Goal: Task Accomplishment & Management: Complete application form

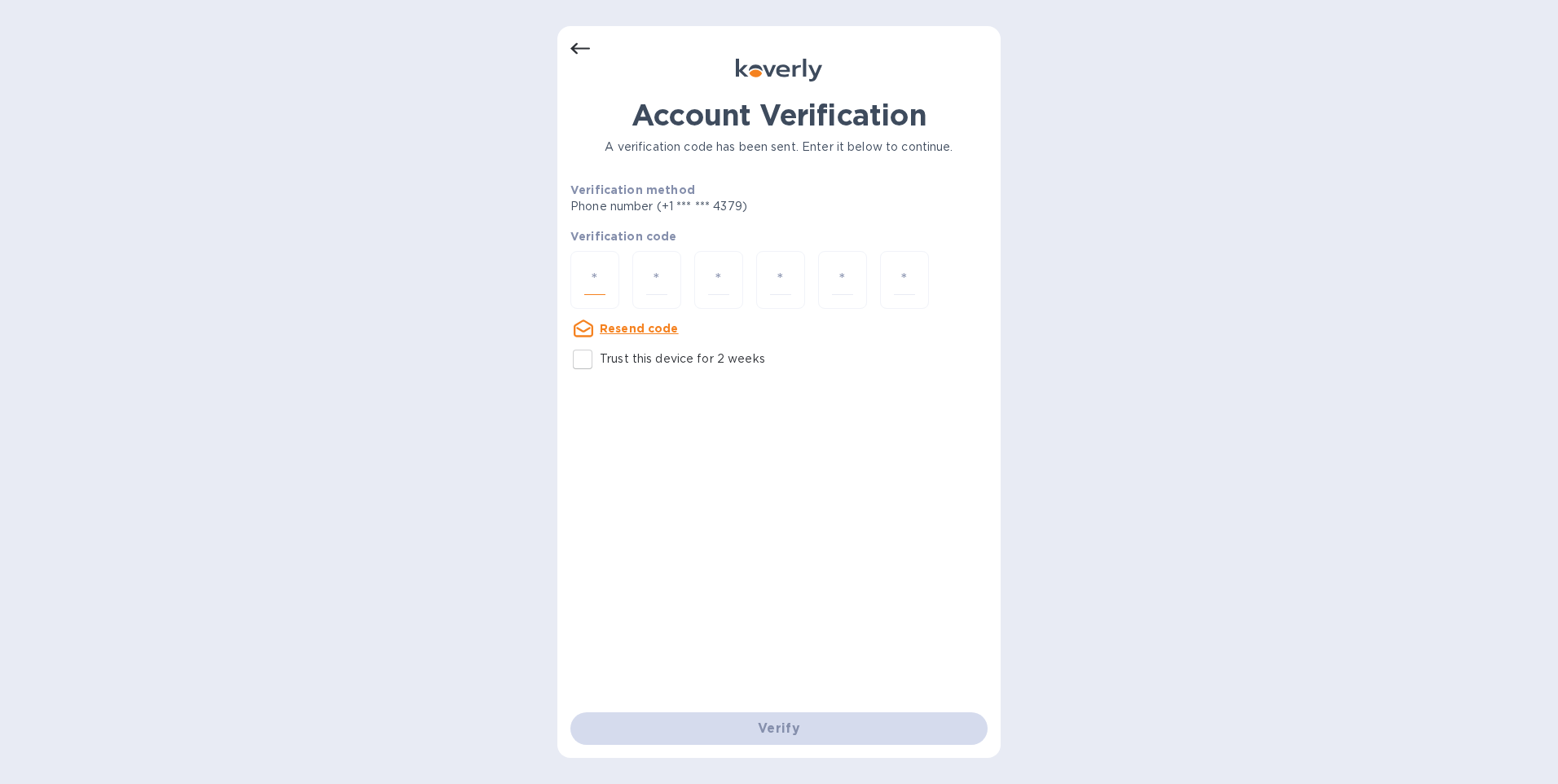
click at [592, 284] on input "number" at bounding box center [594, 280] width 21 height 30
type input "9"
type input "7"
type input "2"
type input "3"
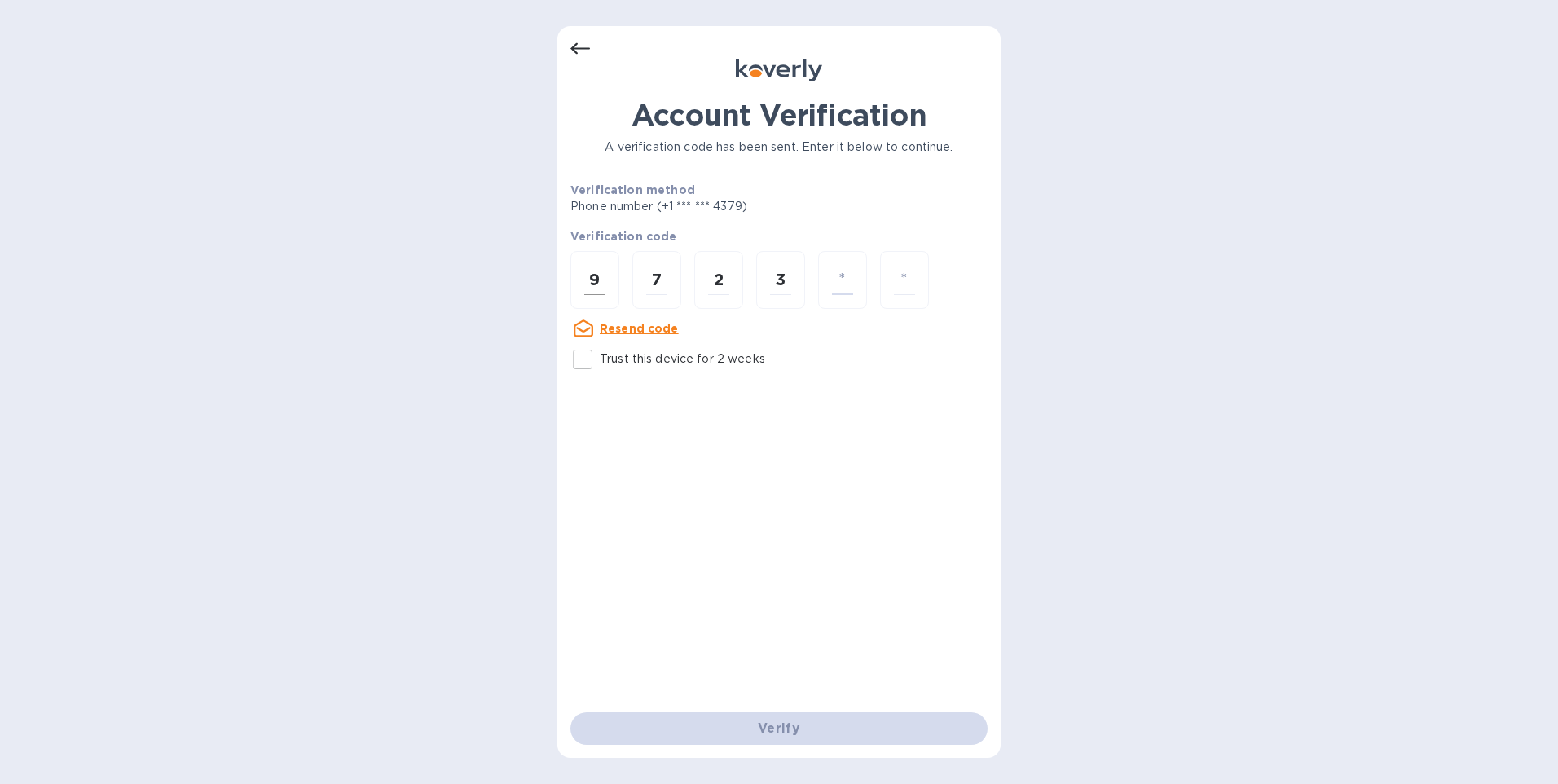
type input "9"
type input "7"
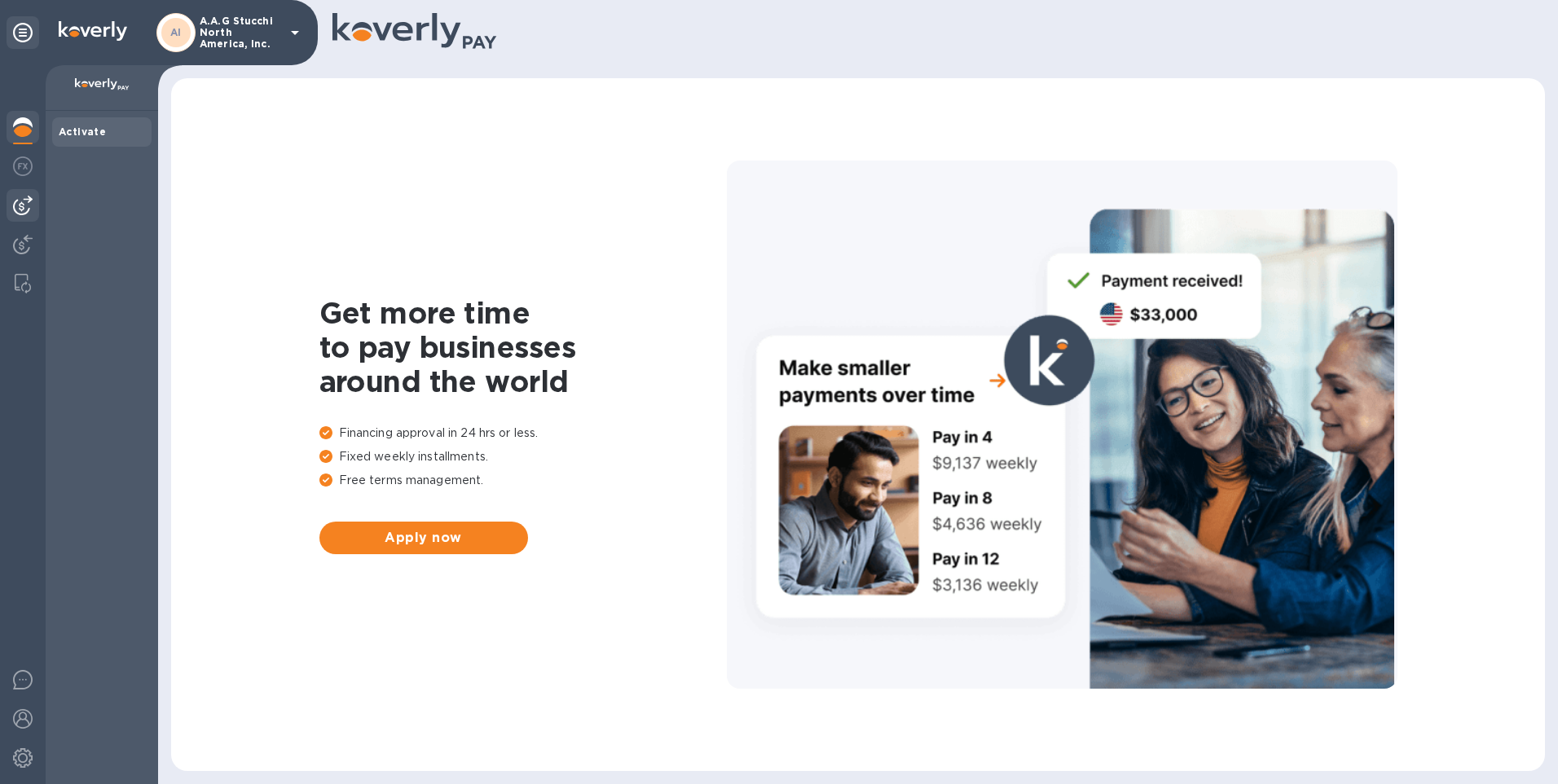
click at [22, 202] on img at bounding box center [22, 205] width 19 height 19
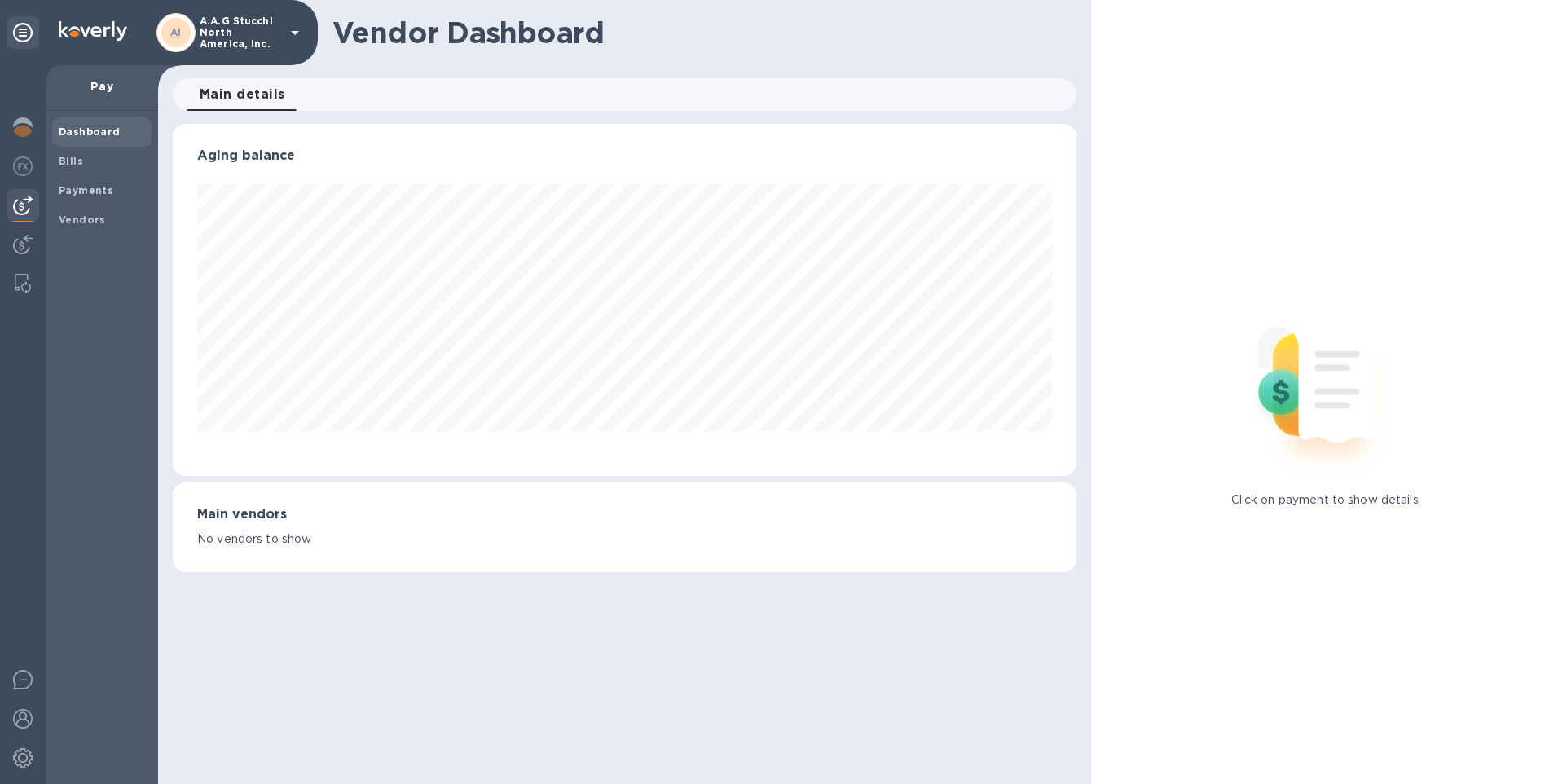
scroll to position [352, 905]
click at [101, 85] on p "Pay" at bounding box center [102, 87] width 87 height 17
click at [18, 39] on icon at bounding box center [22, 32] width 19 height 19
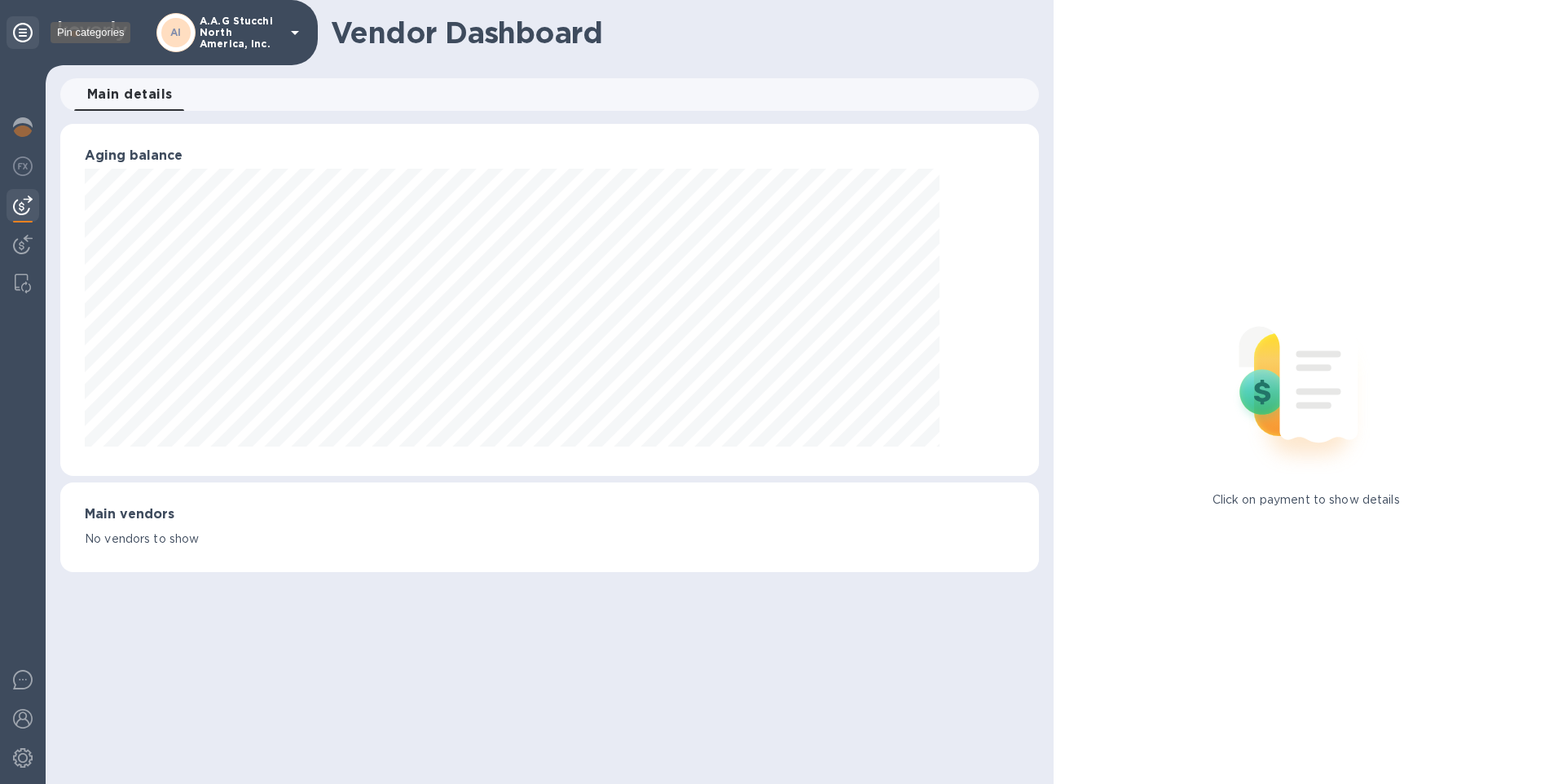
scroll to position [814624, 814067]
click at [28, 29] on icon at bounding box center [22, 32] width 19 height 19
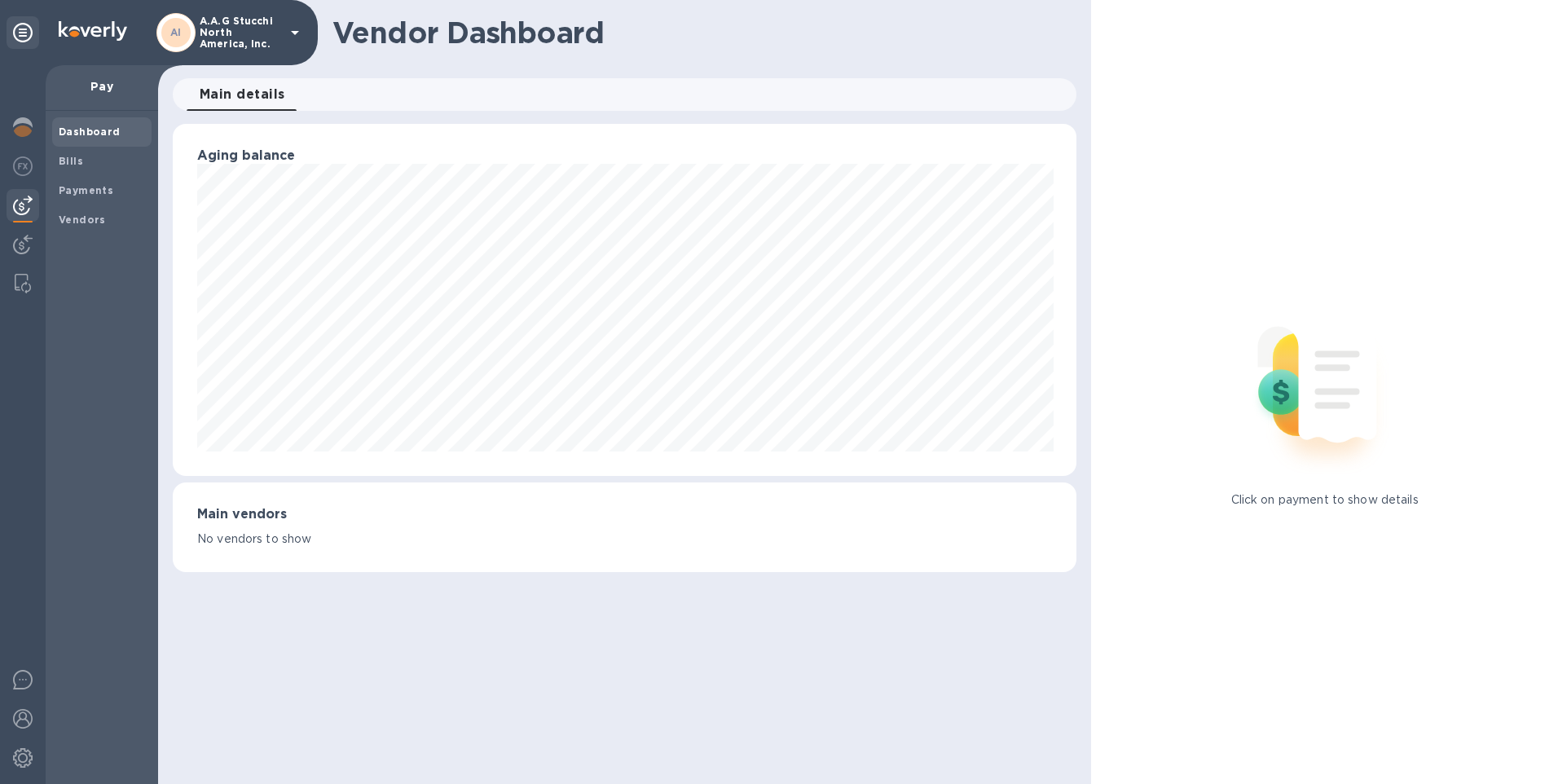
scroll to position [814624, 814142]
click at [15, 276] on img at bounding box center [23, 283] width 17 height 19
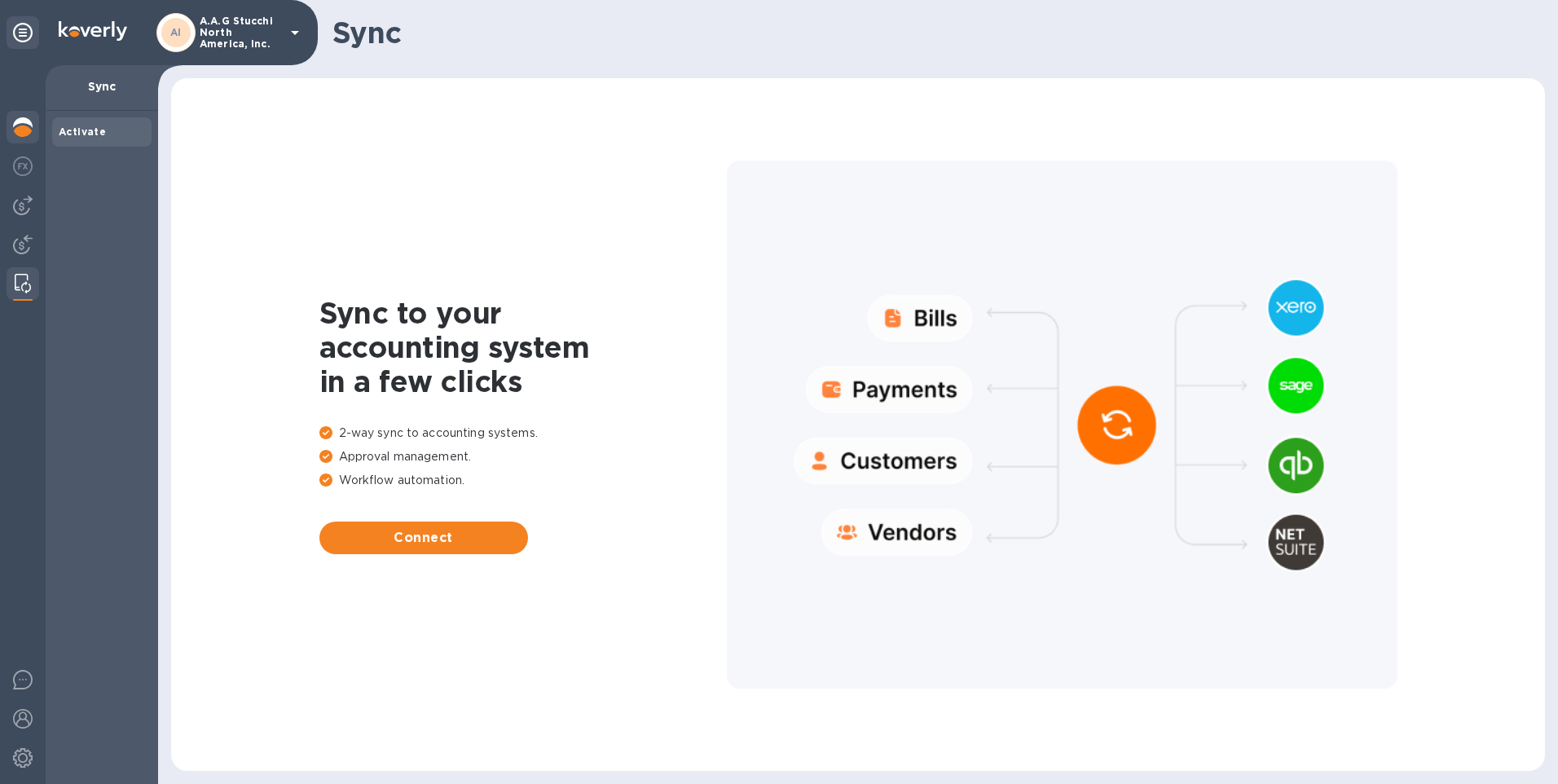
click at [15, 133] on img at bounding box center [22, 126] width 19 height 19
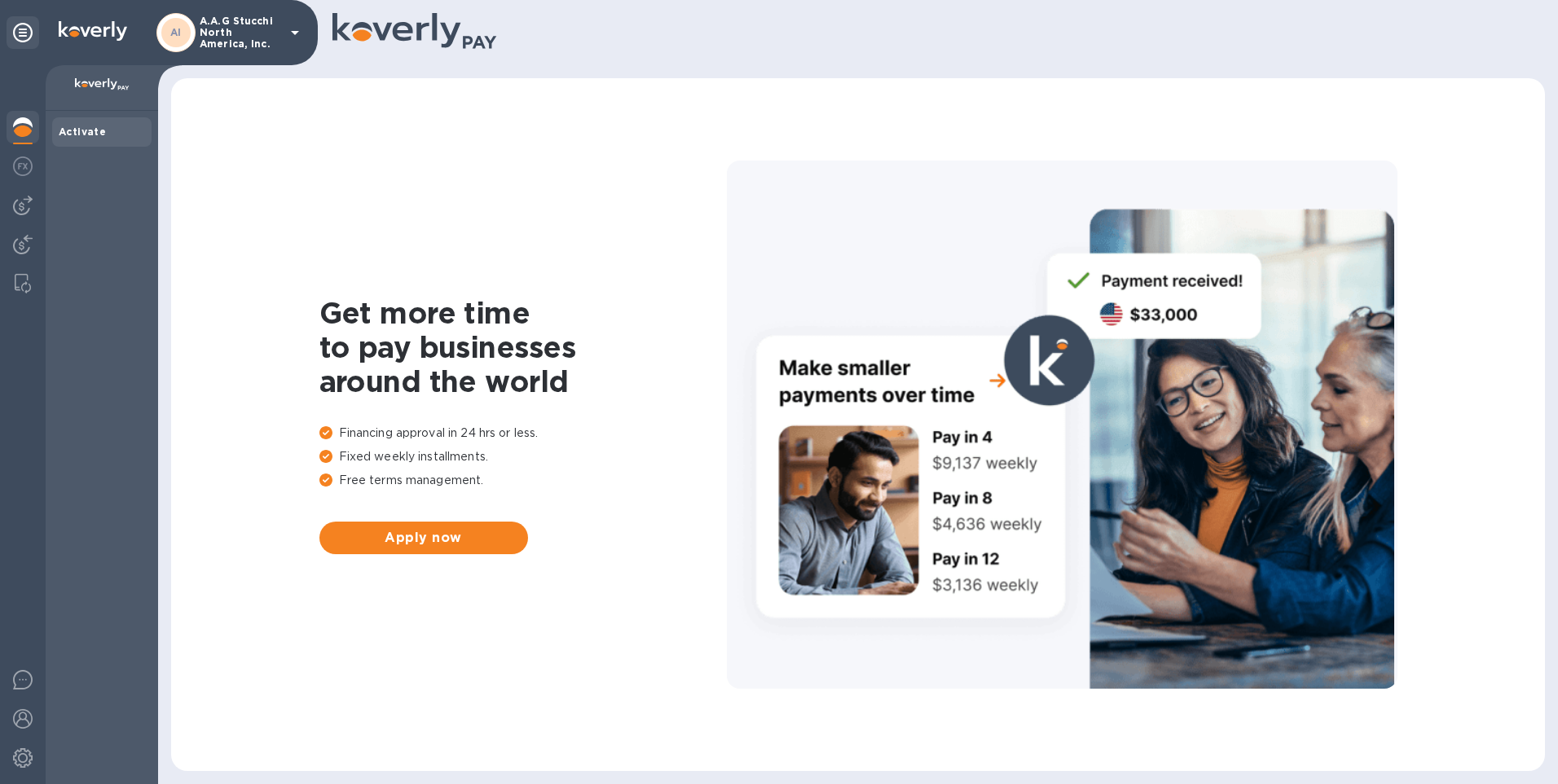
click at [96, 132] on b "Activate" at bounding box center [82, 131] width 47 height 12
click at [292, 37] on icon at bounding box center [295, 32] width 19 height 19
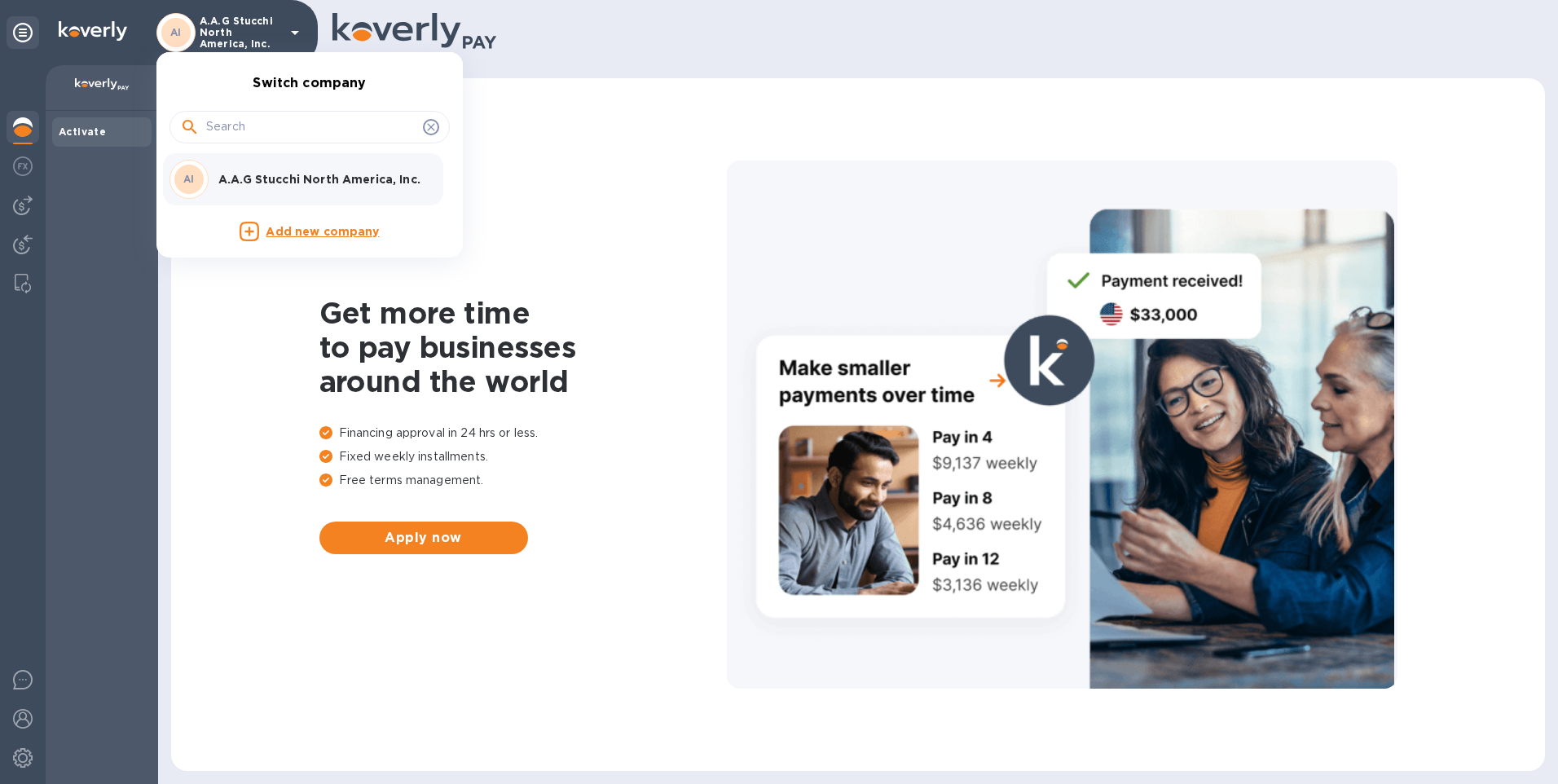
click at [292, 37] on div at bounding box center [779, 392] width 1558 height 784
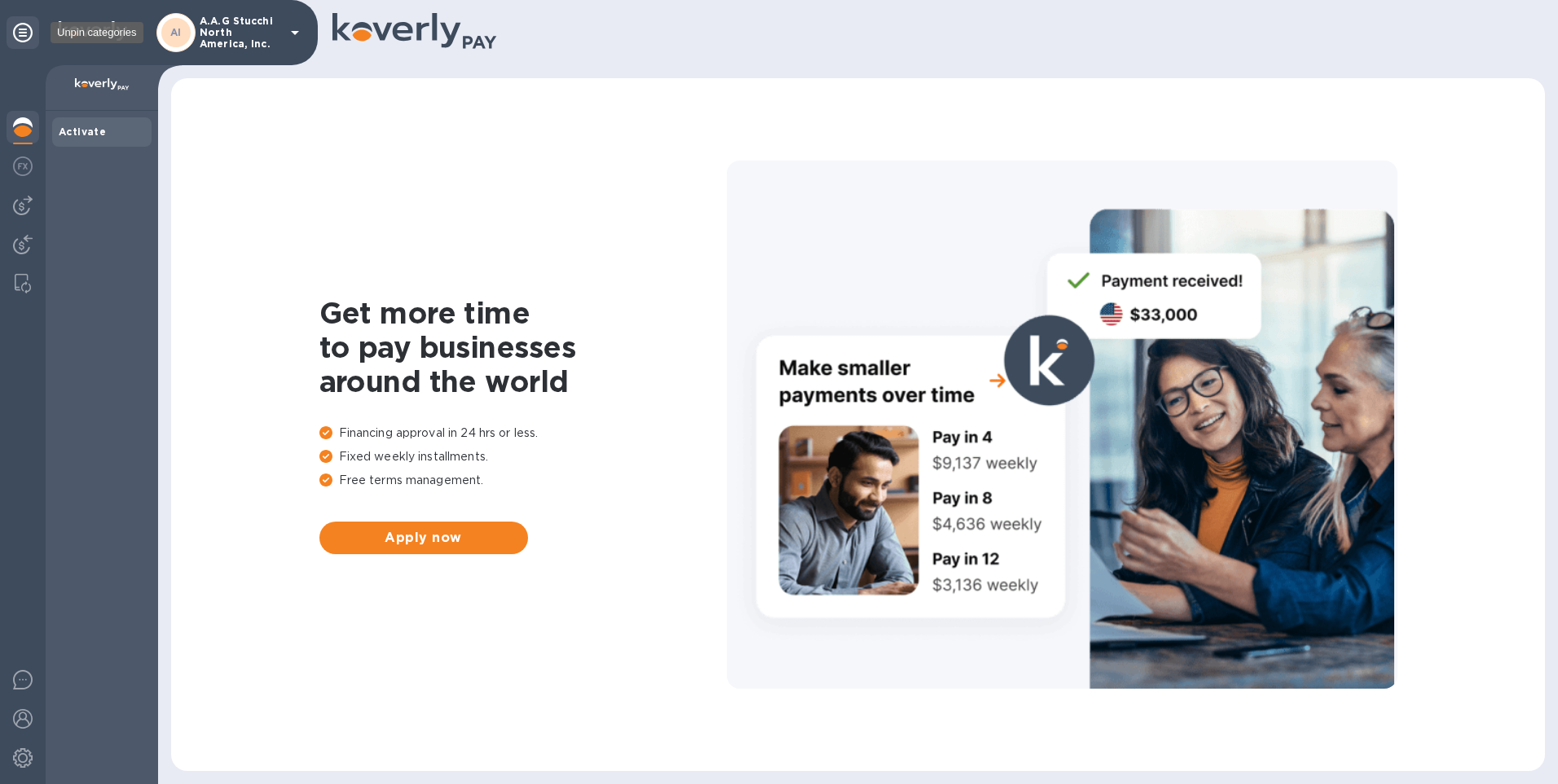
click at [20, 25] on icon at bounding box center [22, 32] width 19 height 19
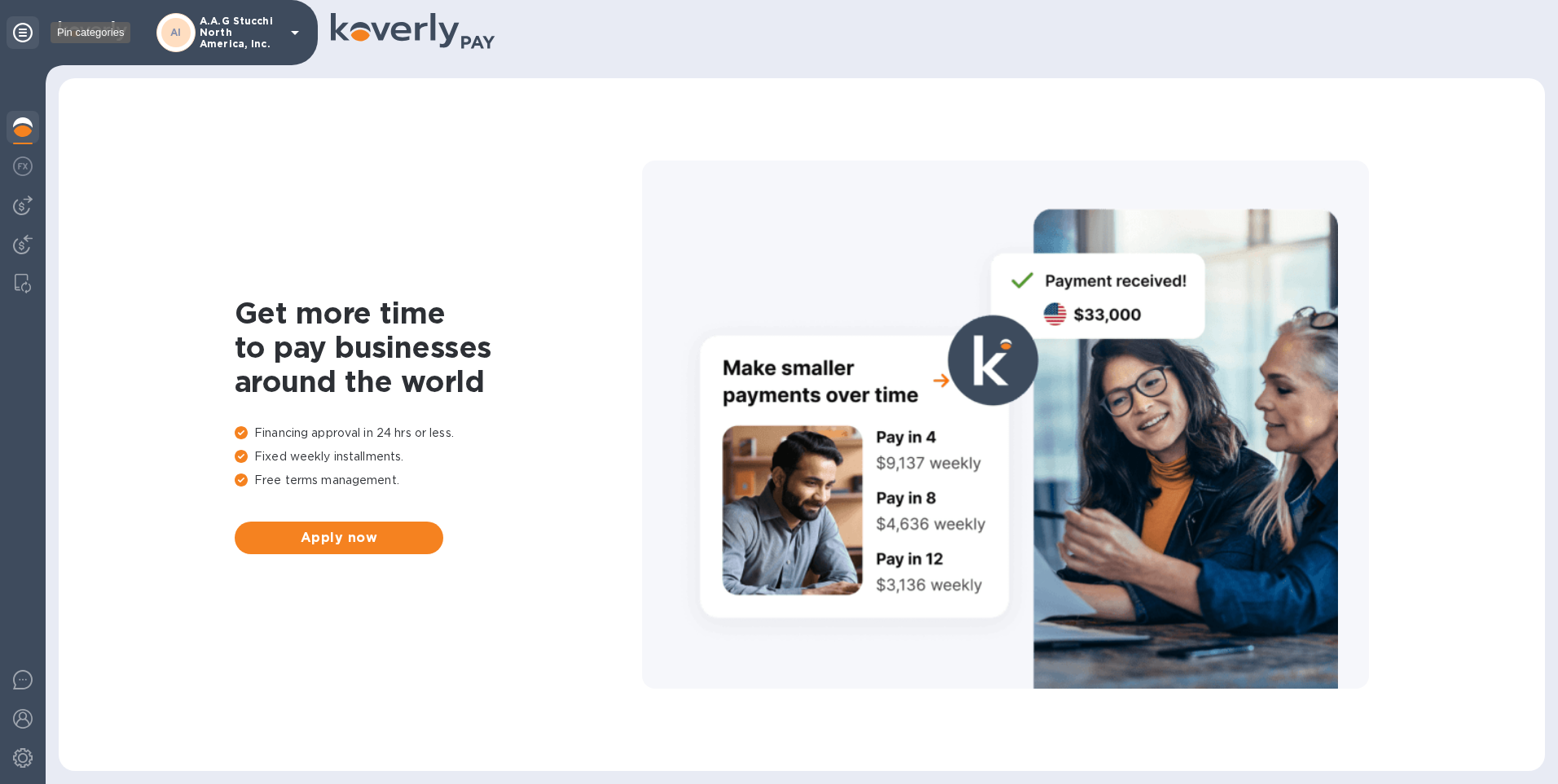
click at [18, 25] on icon at bounding box center [22, 32] width 19 height 19
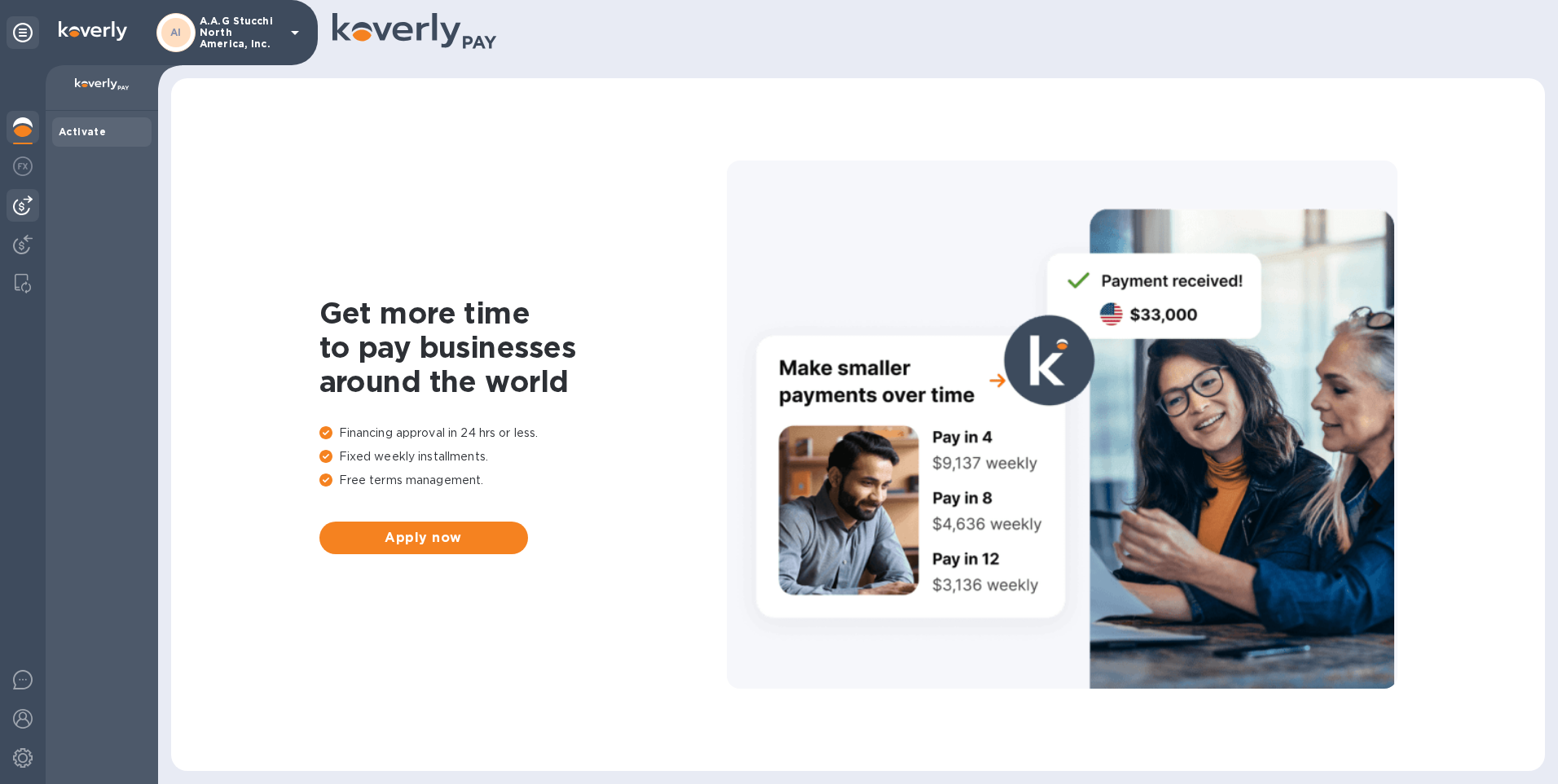
click at [17, 200] on img at bounding box center [22, 205] width 19 height 19
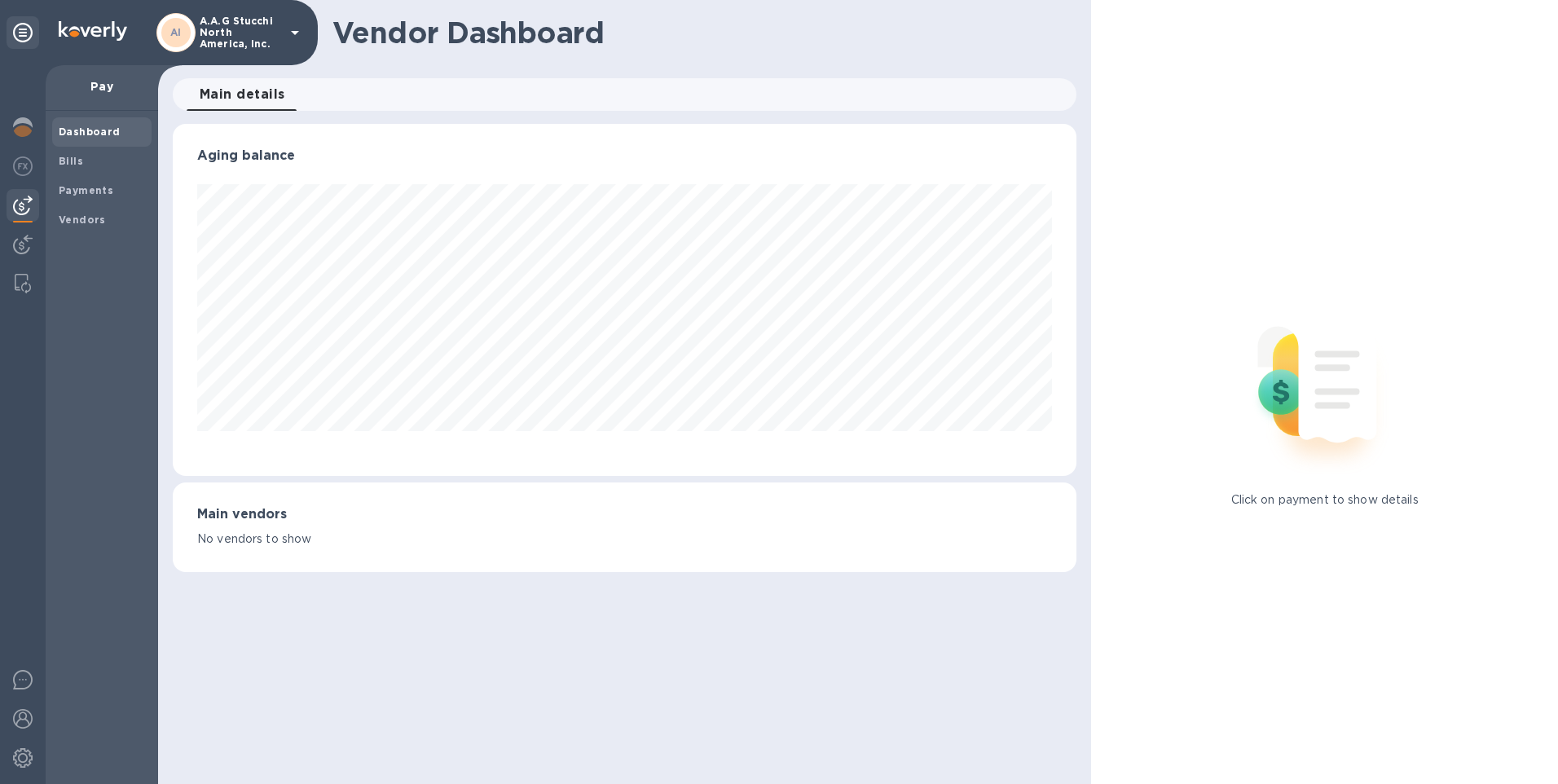
scroll to position [352, 905]
click at [97, 163] on span "Bills" at bounding box center [102, 161] width 87 height 17
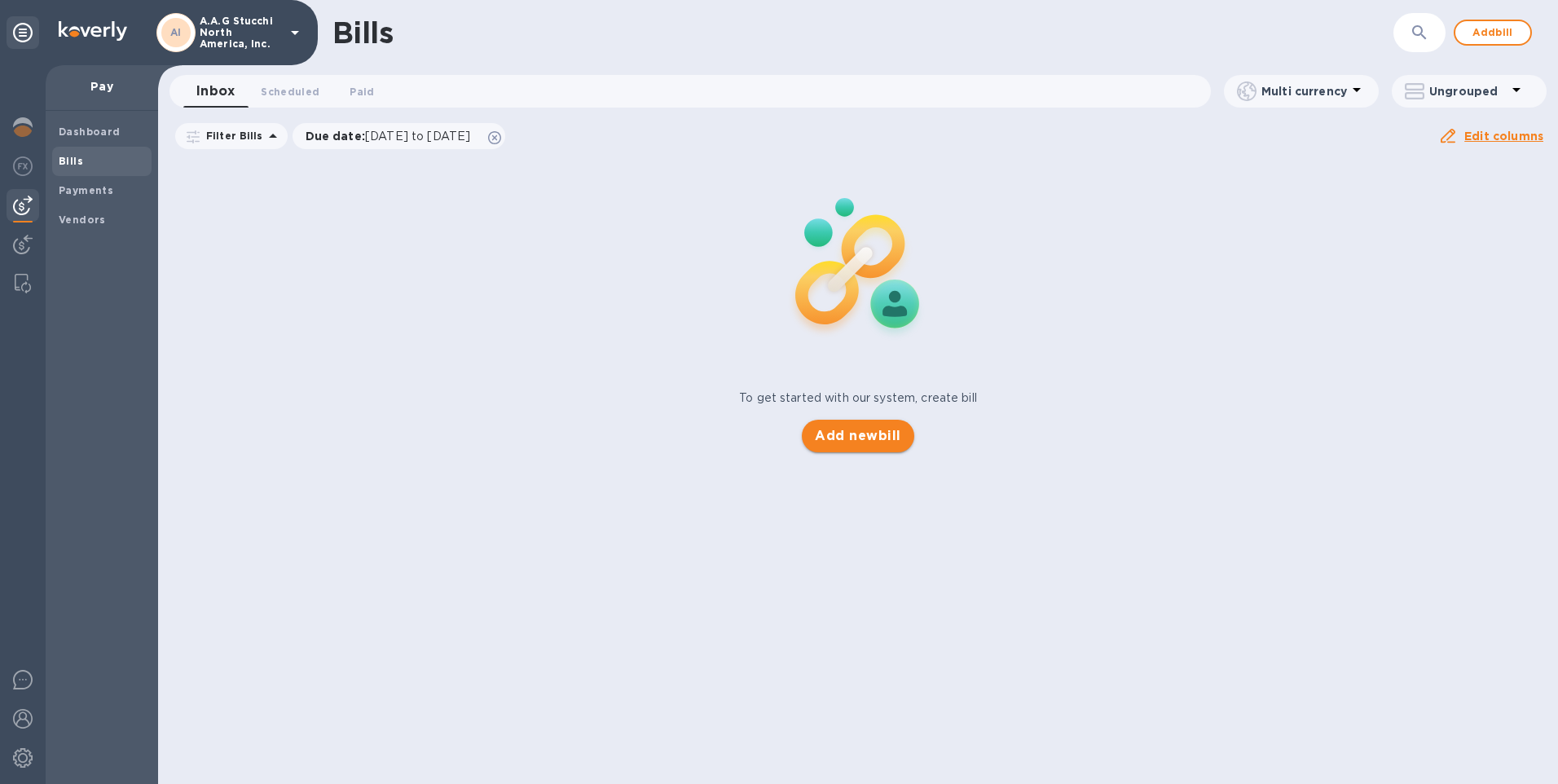
click at [860, 437] on span "Add new bill" at bounding box center [858, 436] width 86 height 19
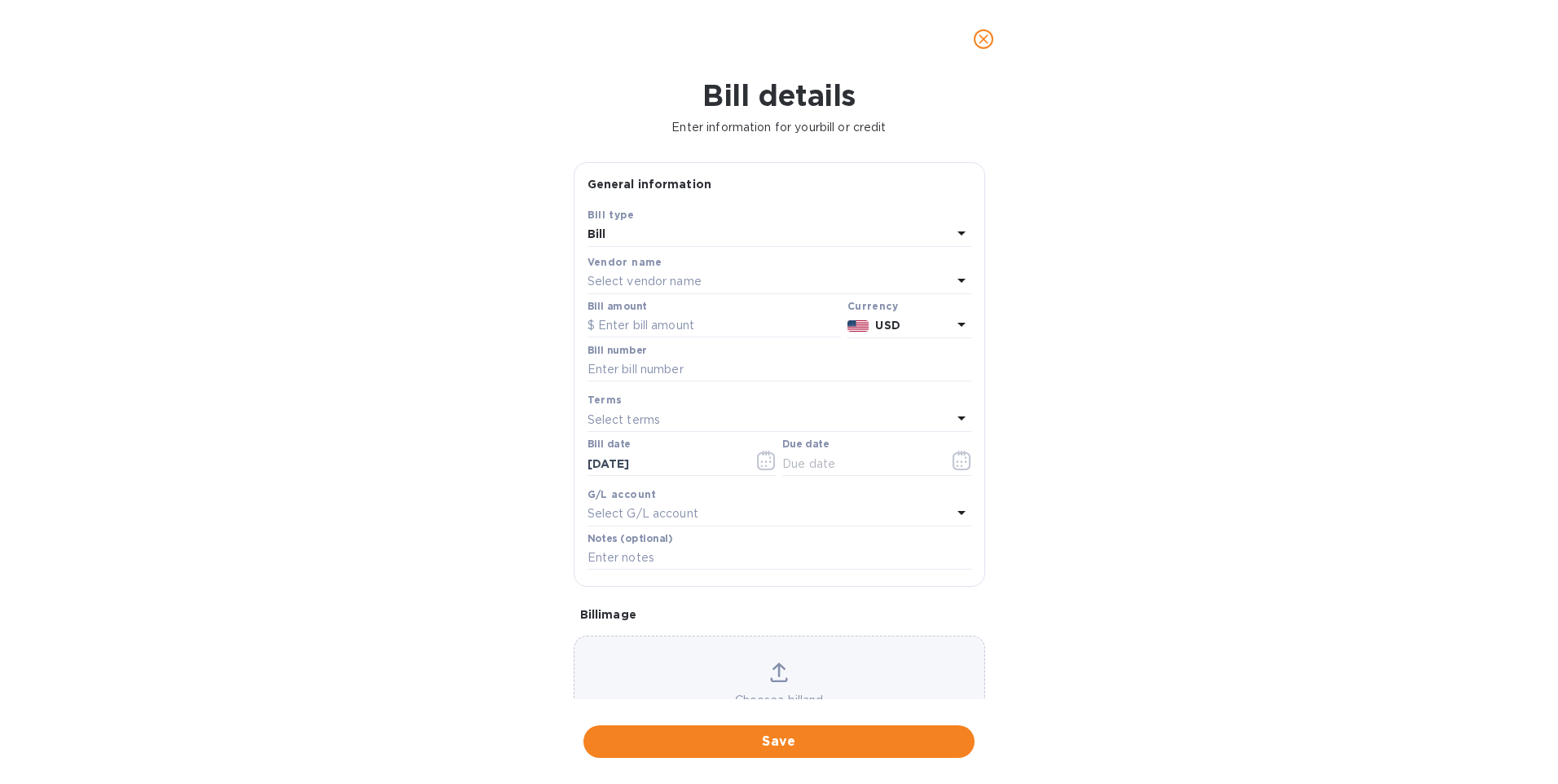
click at [661, 279] on p "Select vendor name" at bounding box center [645, 281] width 114 height 18
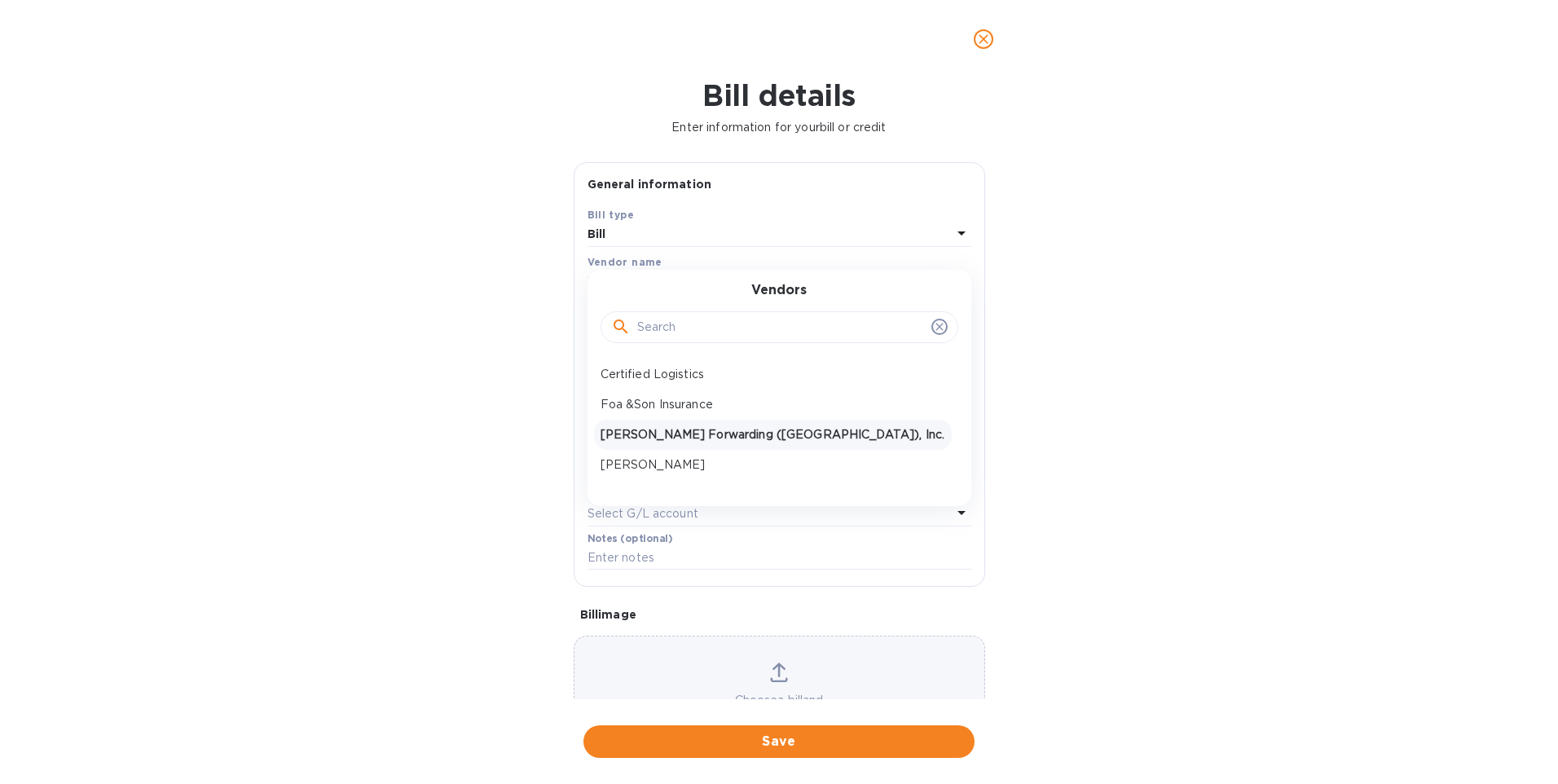
click at [649, 441] on p "[PERSON_NAME] Forwarding ([GEOGRAPHIC_DATA]), Inc." at bounding box center [773, 435] width 345 height 18
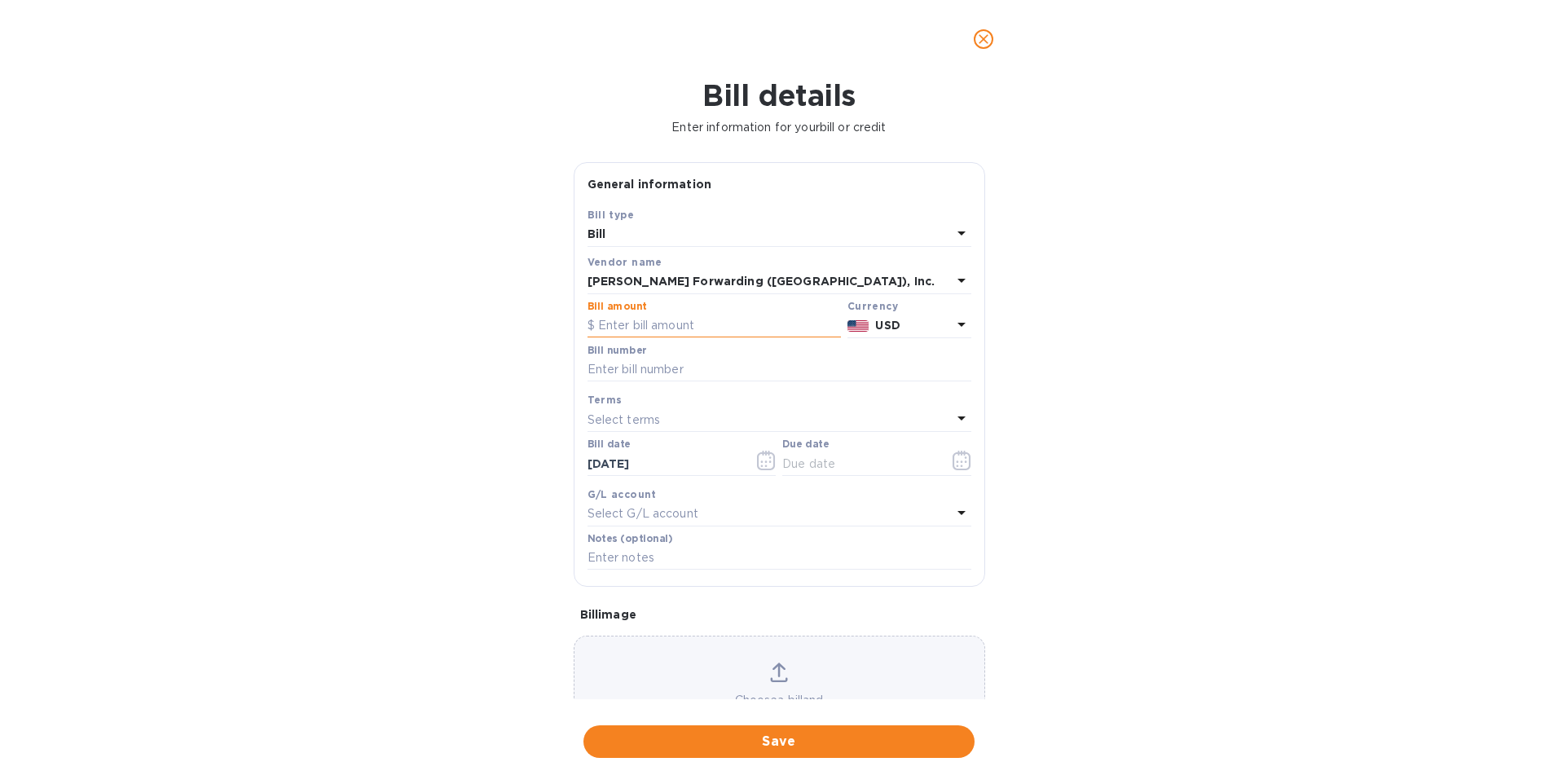
click at [610, 327] on input "text" at bounding box center [714, 326] width 253 height 25
type input "650"
type input "BATL501218094"
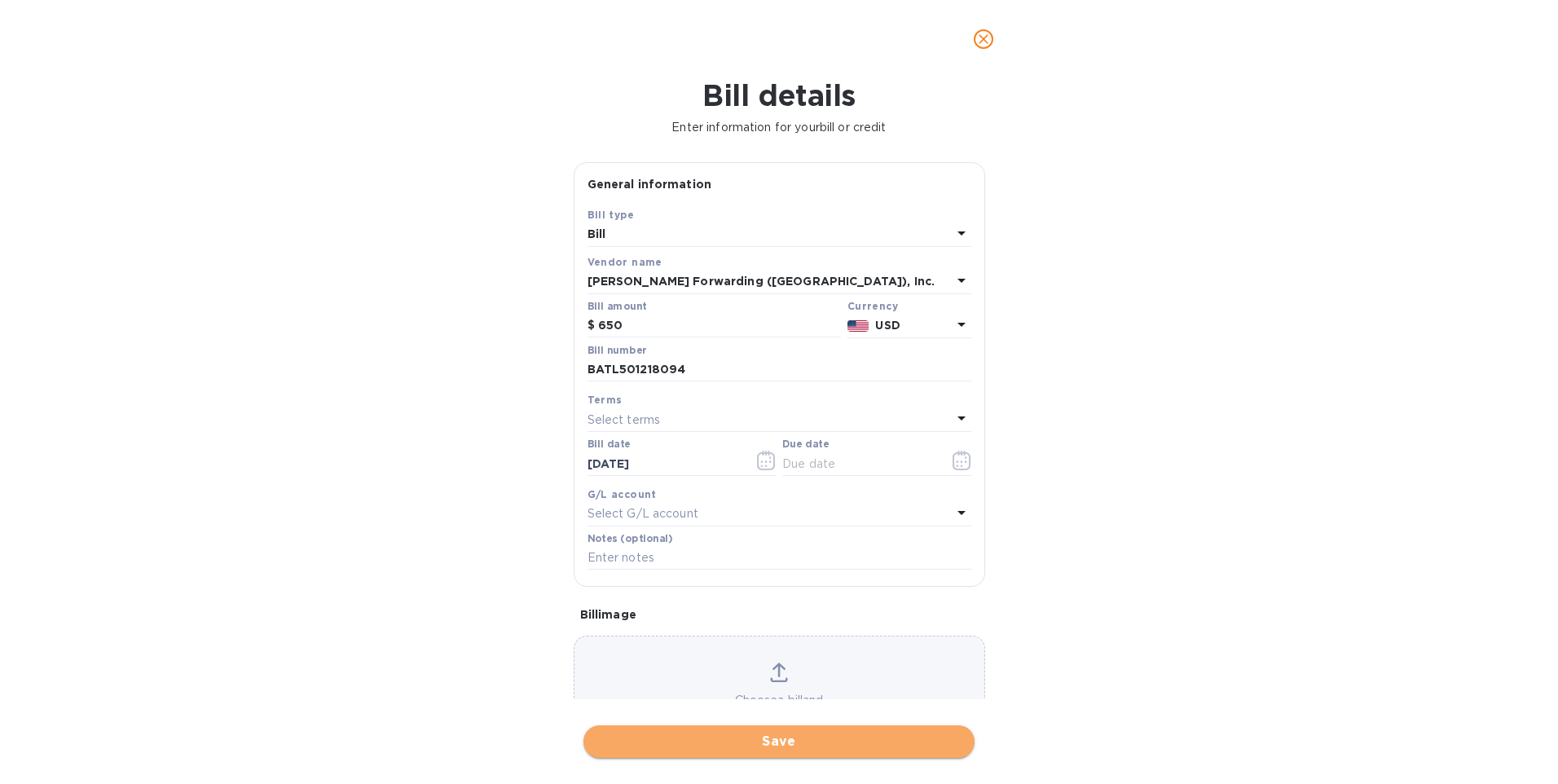
click at [767, 743] on span "Save" at bounding box center [779, 741] width 365 height 19
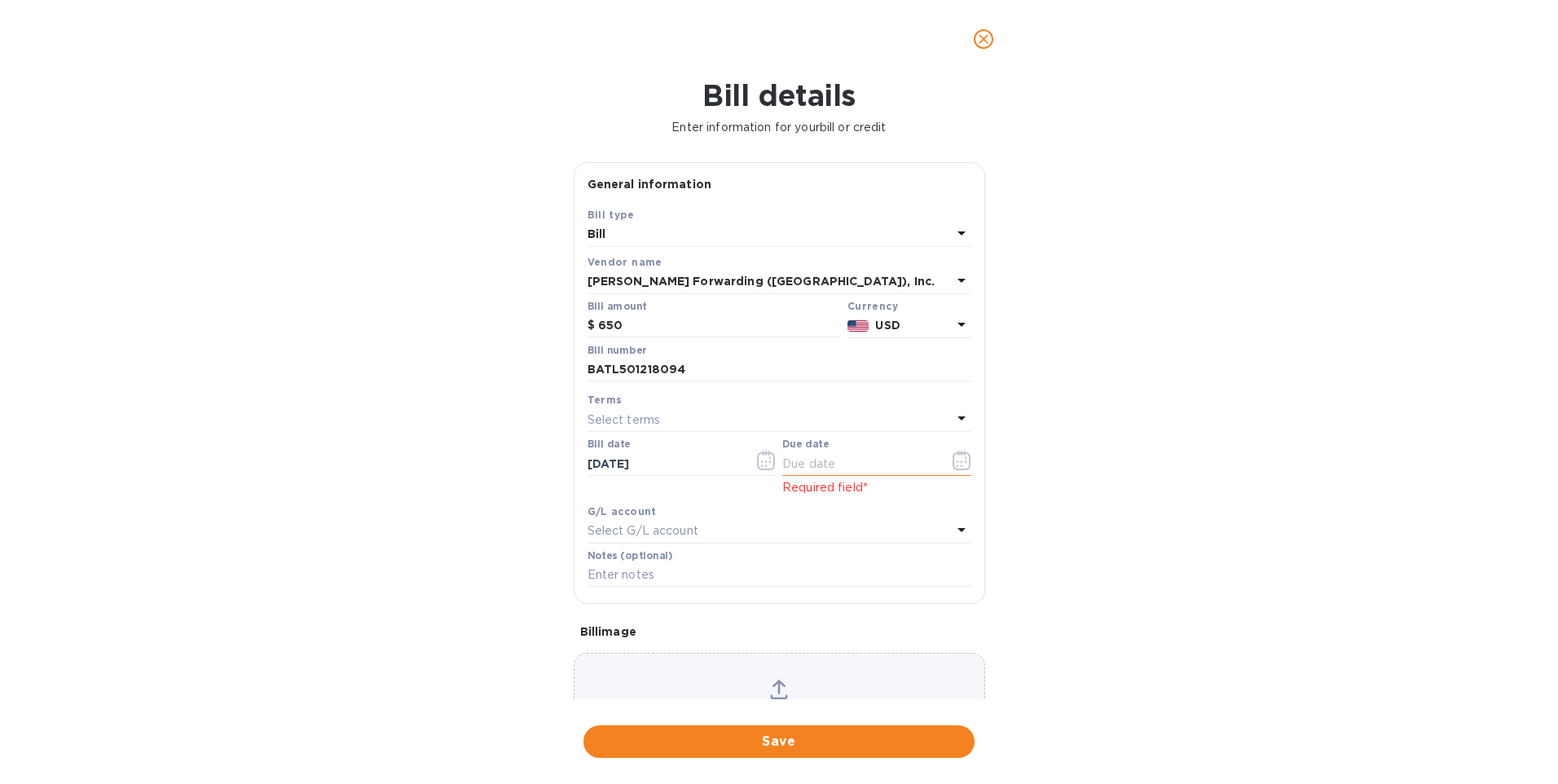
click at [953, 462] on icon "button" at bounding box center [962, 460] width 18 height 19
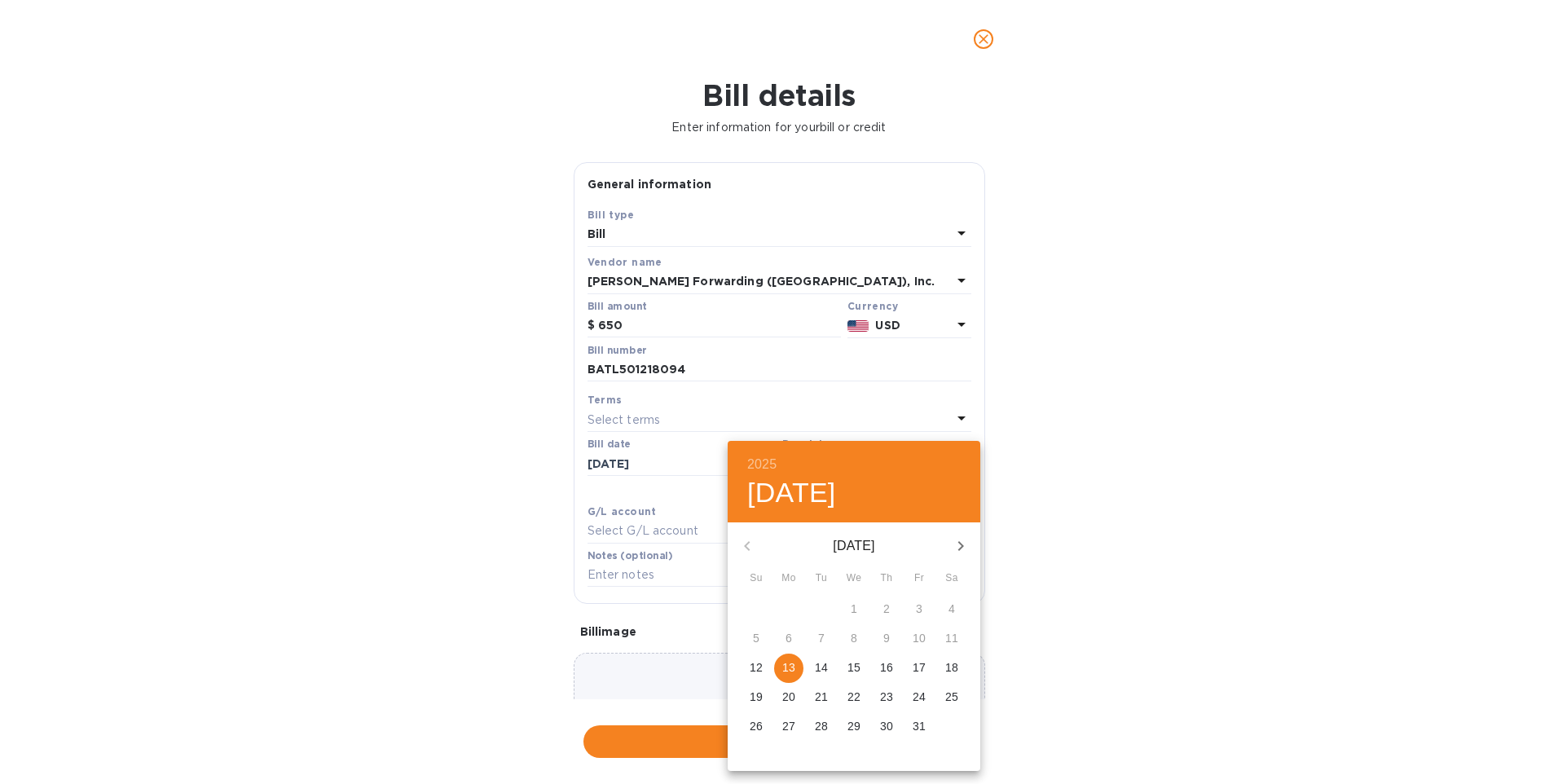
click at [788, 664] on p "13" at bounding box center [789, 668] width 13 height 17
type input "[DATE]"
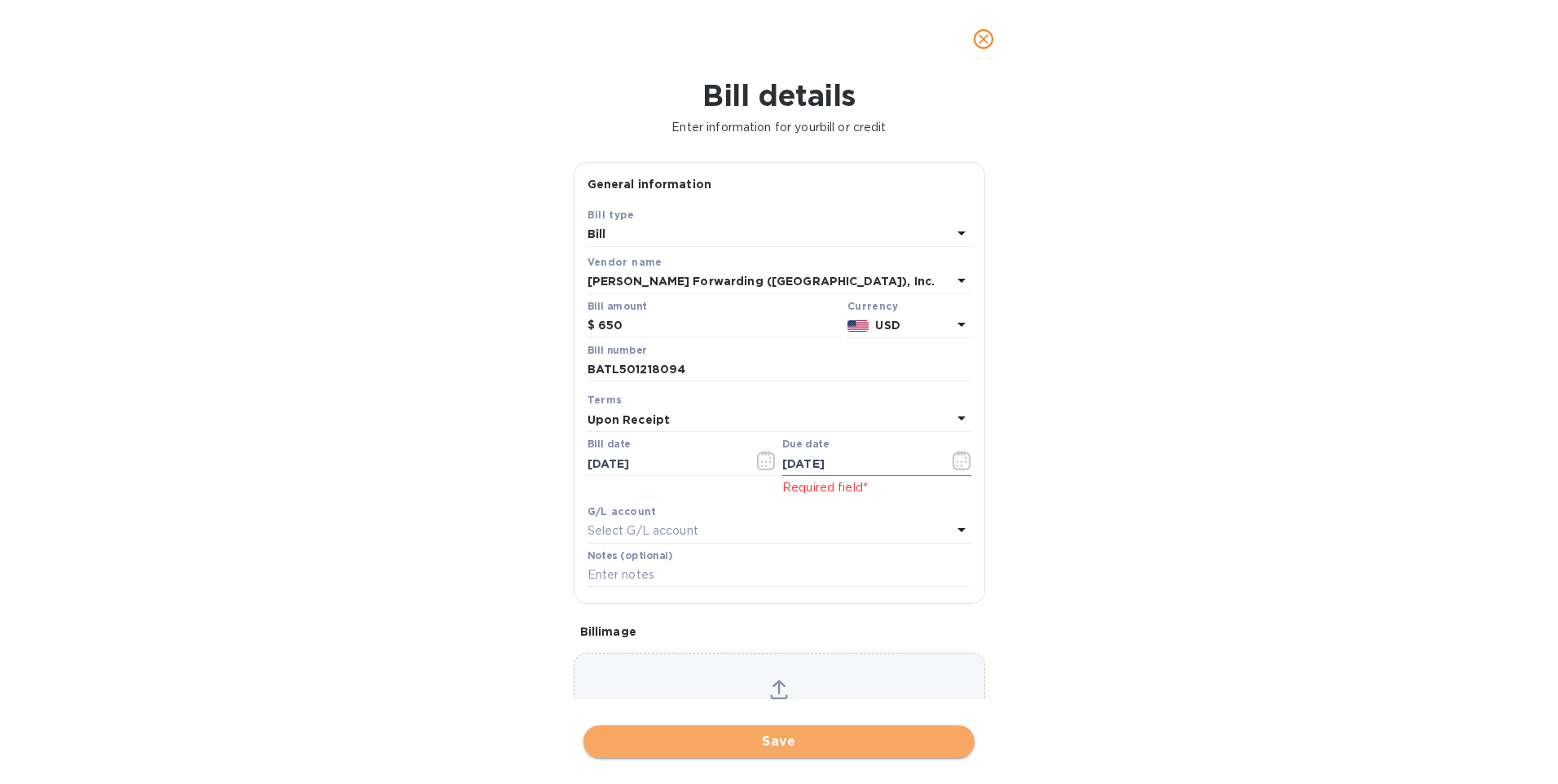
click at [808, 747] on span "Save" at bounding box center [779, 741] width 365 height 19
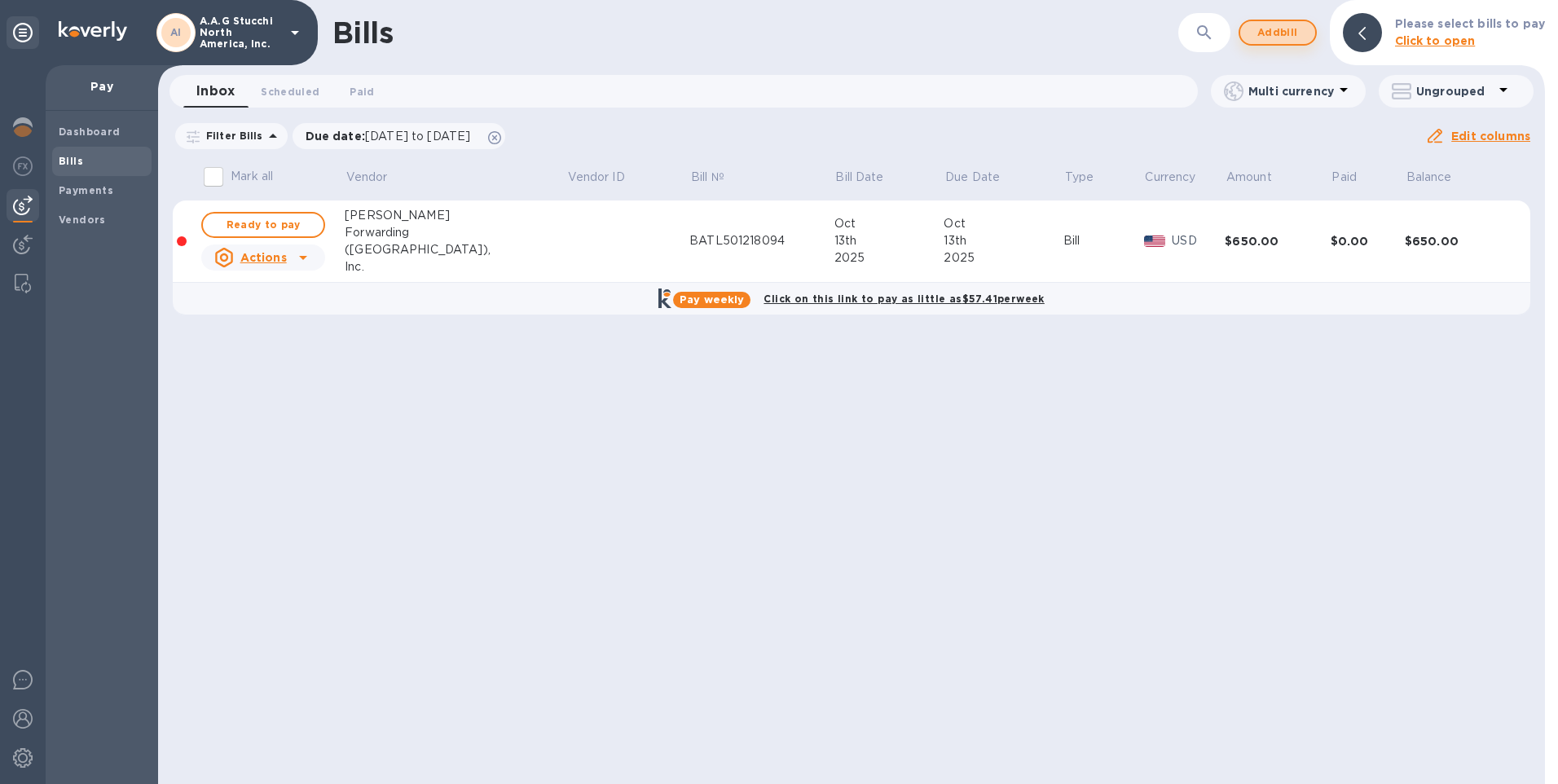
click at [1275, 33] on span "Add bill" at bounding box center [1278, 32] width 49 height 19
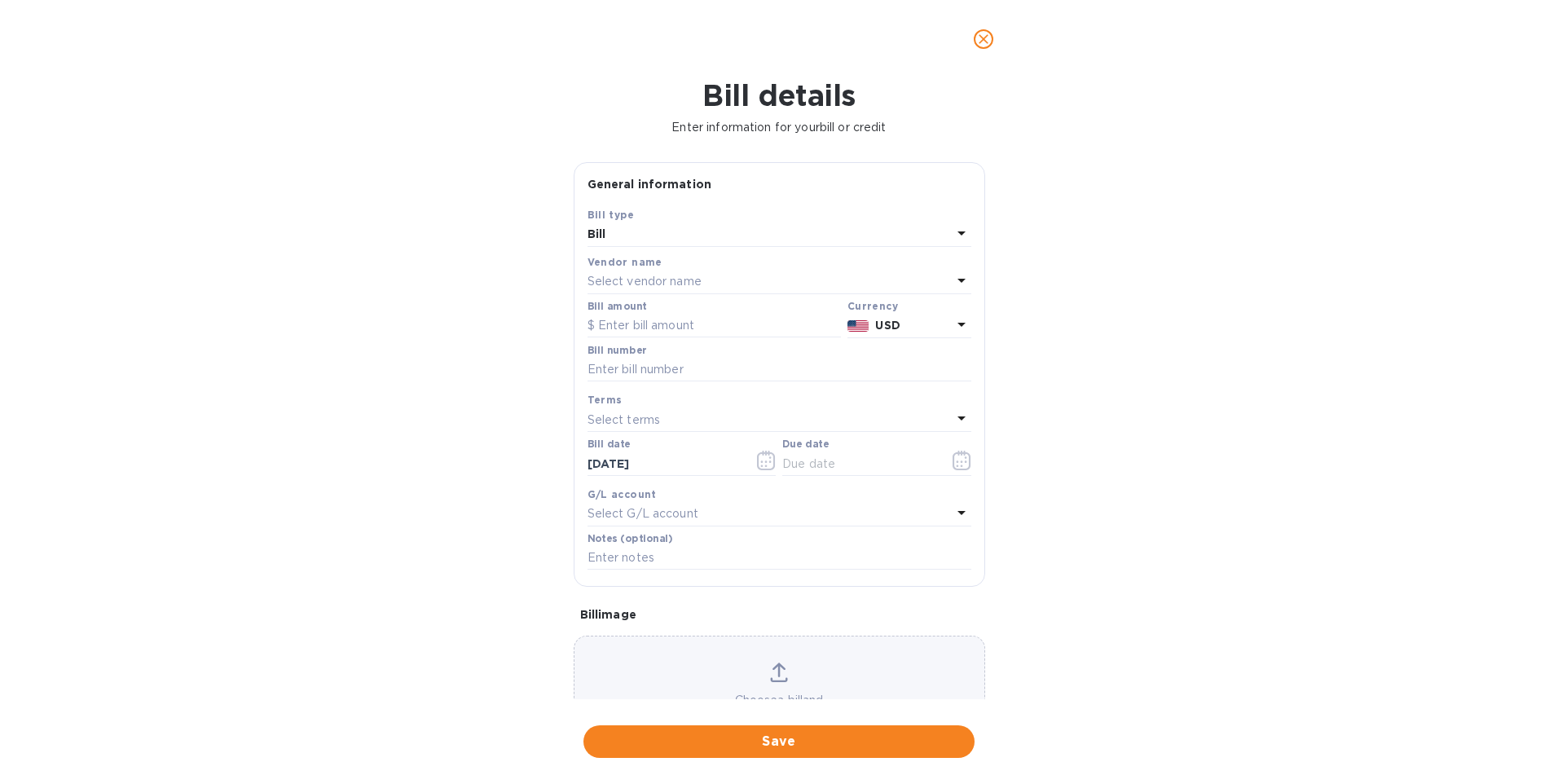
click at [680, 281] on p "Select vendor name" at bounding box center [645, 281] width 114 height 18
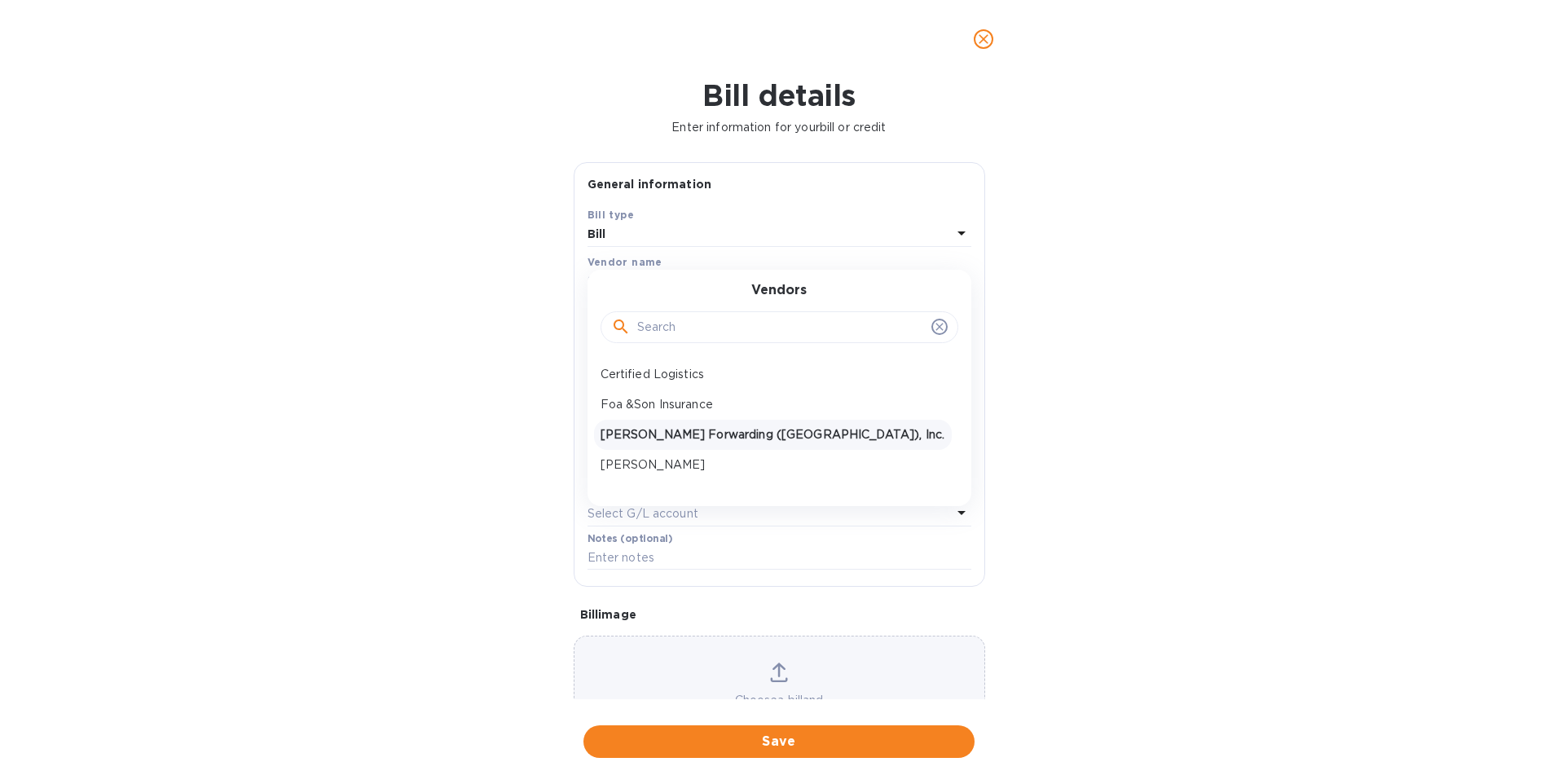
click at [654, 426] on div "[PERSON_NAME] Forwarding ([GEOGRAPHIC_DATA]), Inc." at bounding box center [773, 435] width 357 height 30
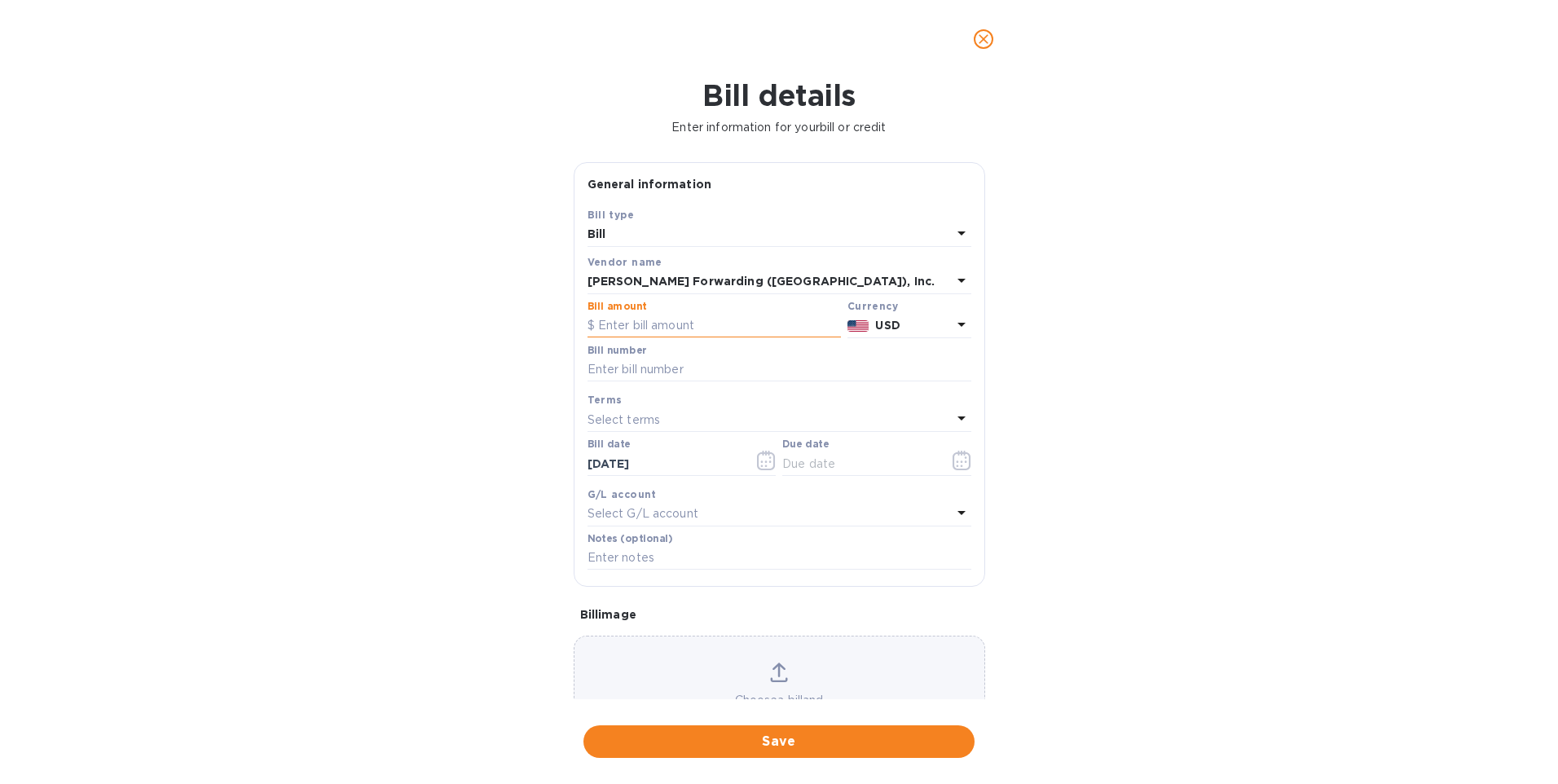
click at [648, 328] on input "text" at bounding box center [714, 326] width 253 height 25
type input "1,386.06"
type input "ATL503345619"
click at [965, 462] on icon "button" at bounding box center [966, 462] width 3 height 3
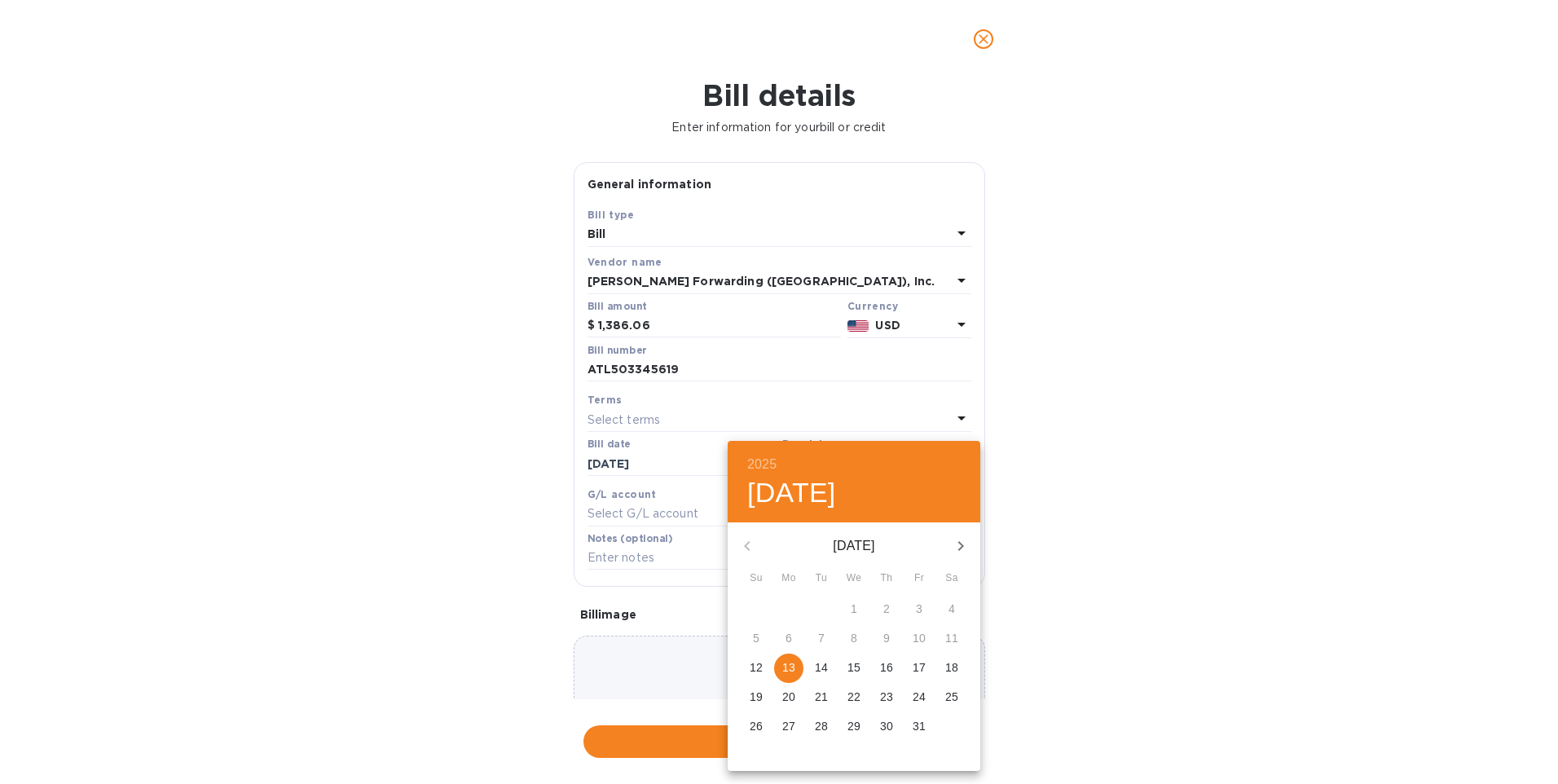
click at [787, 668] on p "13" at bounding box center [789, 668] width 13 height 17
type input "[DATE]"
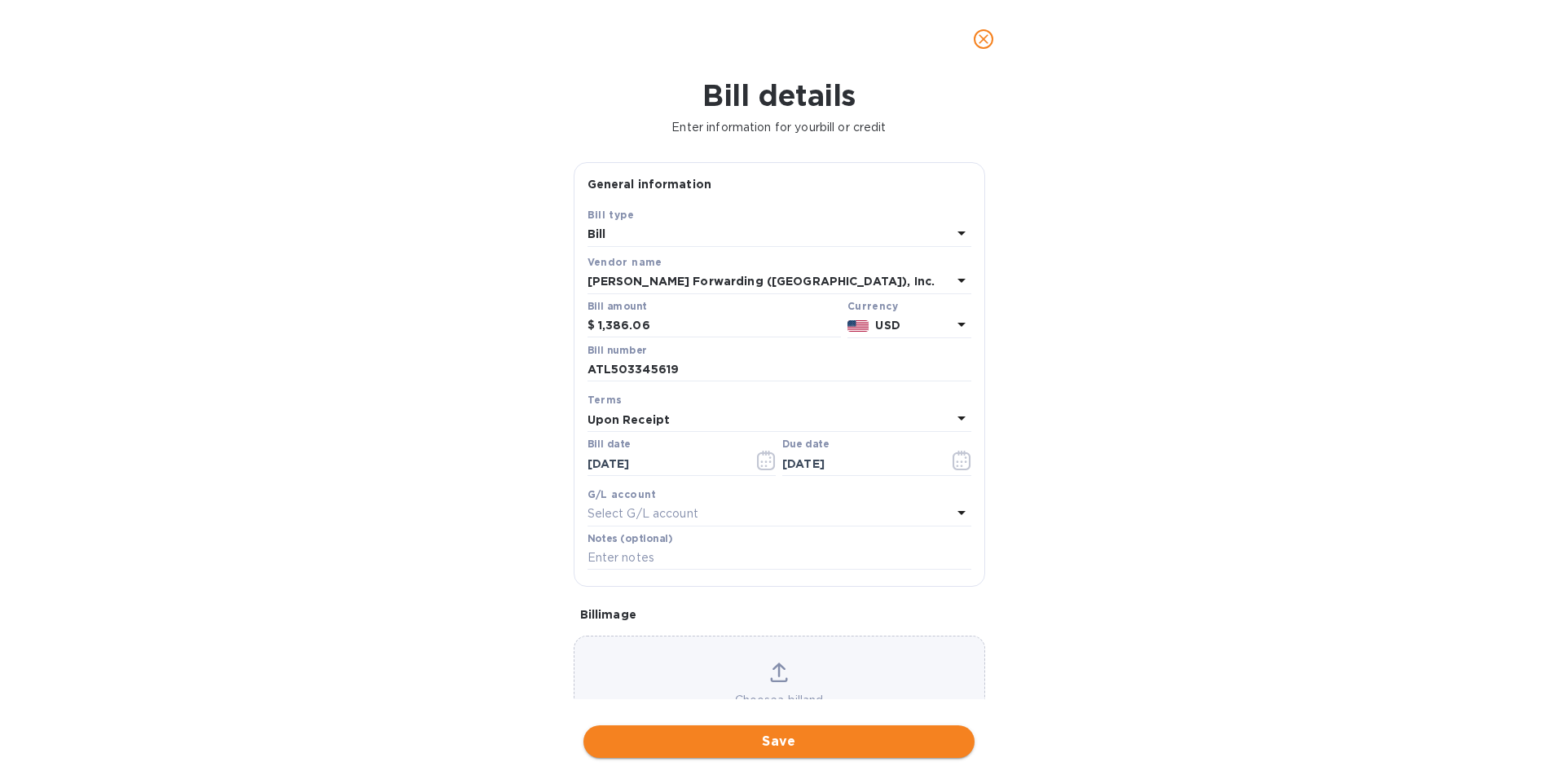
click at [823, 743] on span "Save" at bounding box center [779, 741] width 365 height 19
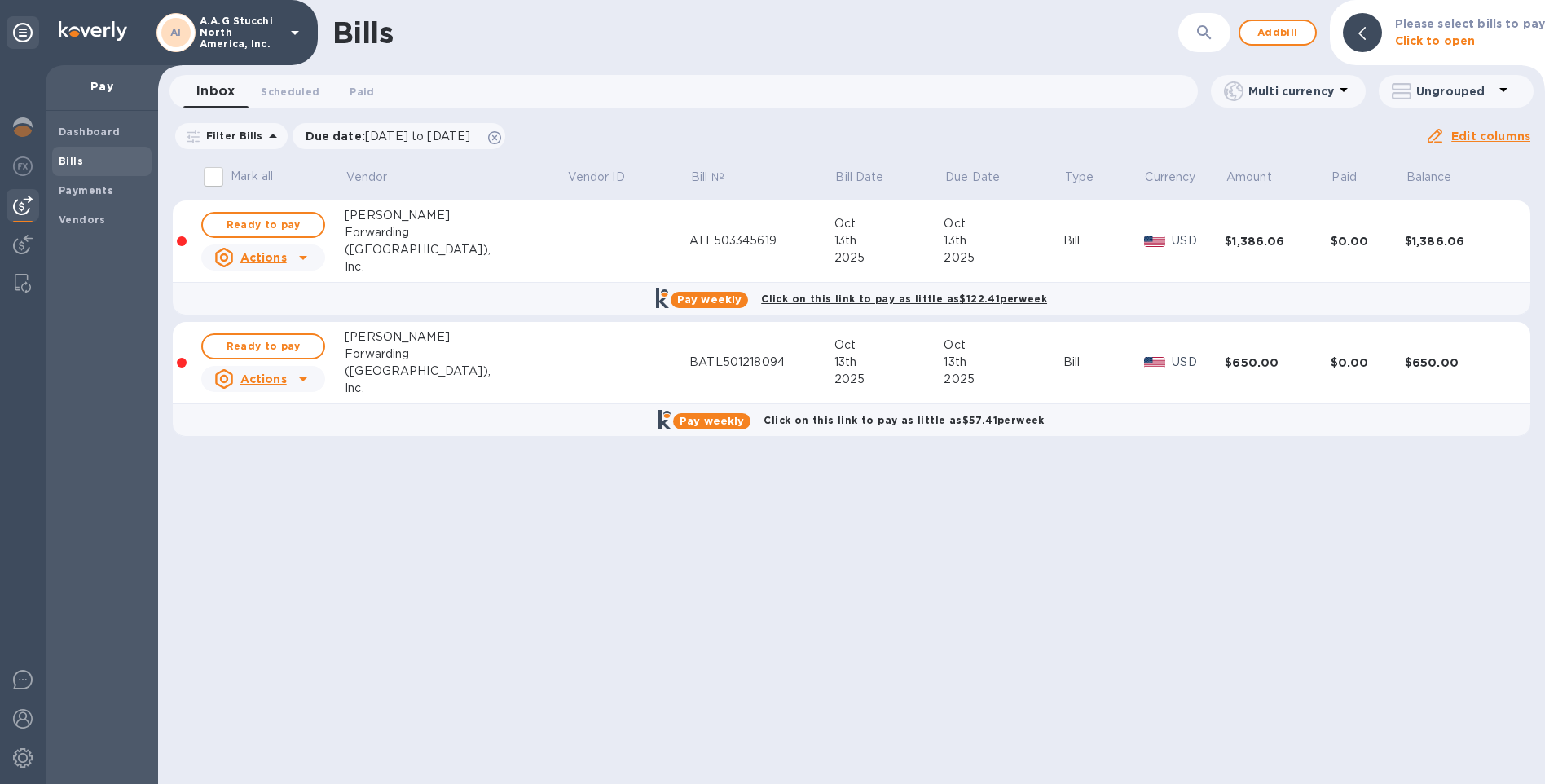
click at [217, 178] on input "Mark all" at bounding box center [213, 176] width 34 height 34
checkbox input "true"
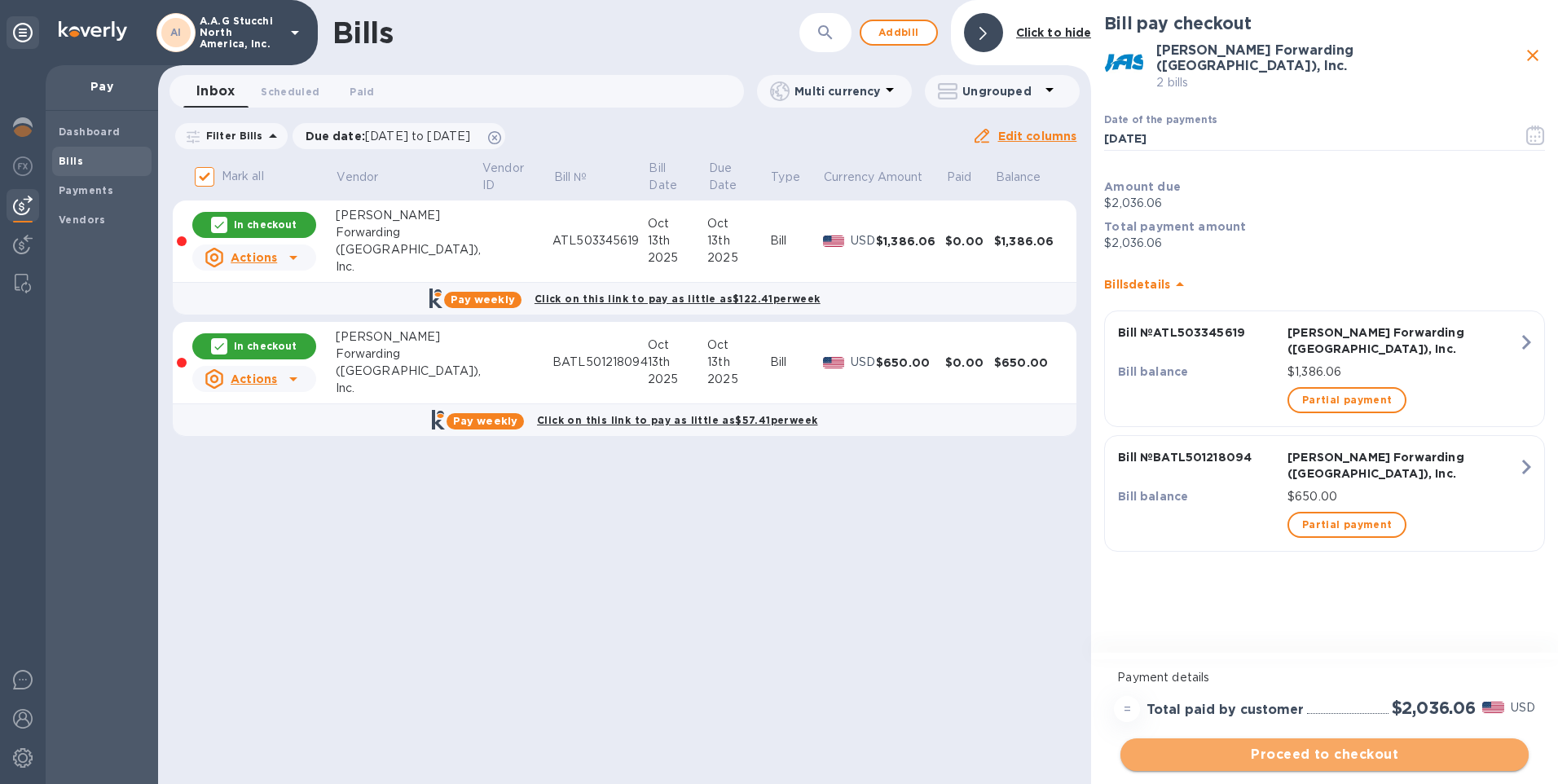
click at [1264, 749] on span "Proceed to checkout" at bounding box center [1325, 755] width 382 height 19
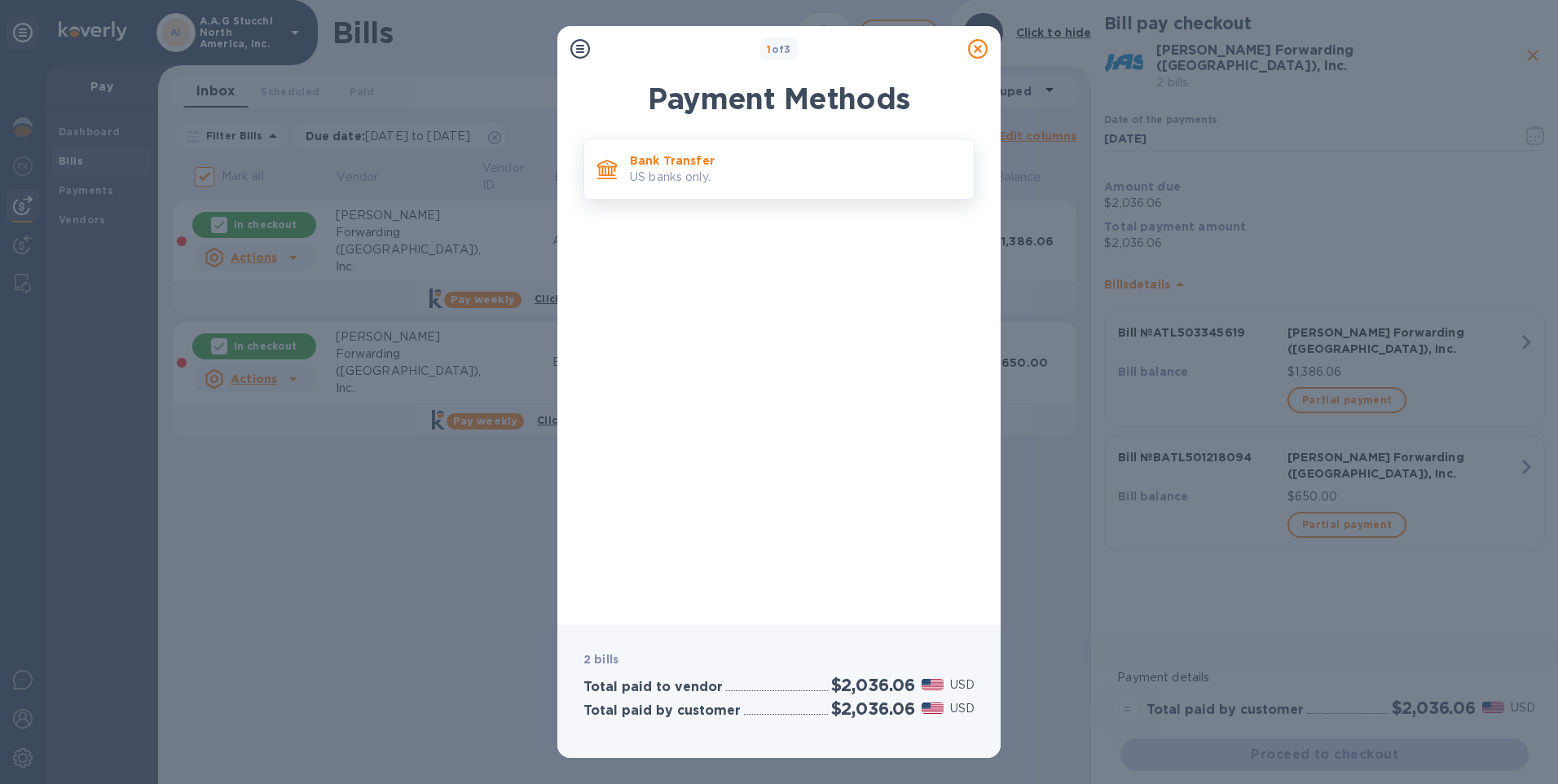
click at [732, 181] on p "US banks only." at bounding box center [795, 177] width 331 height 18
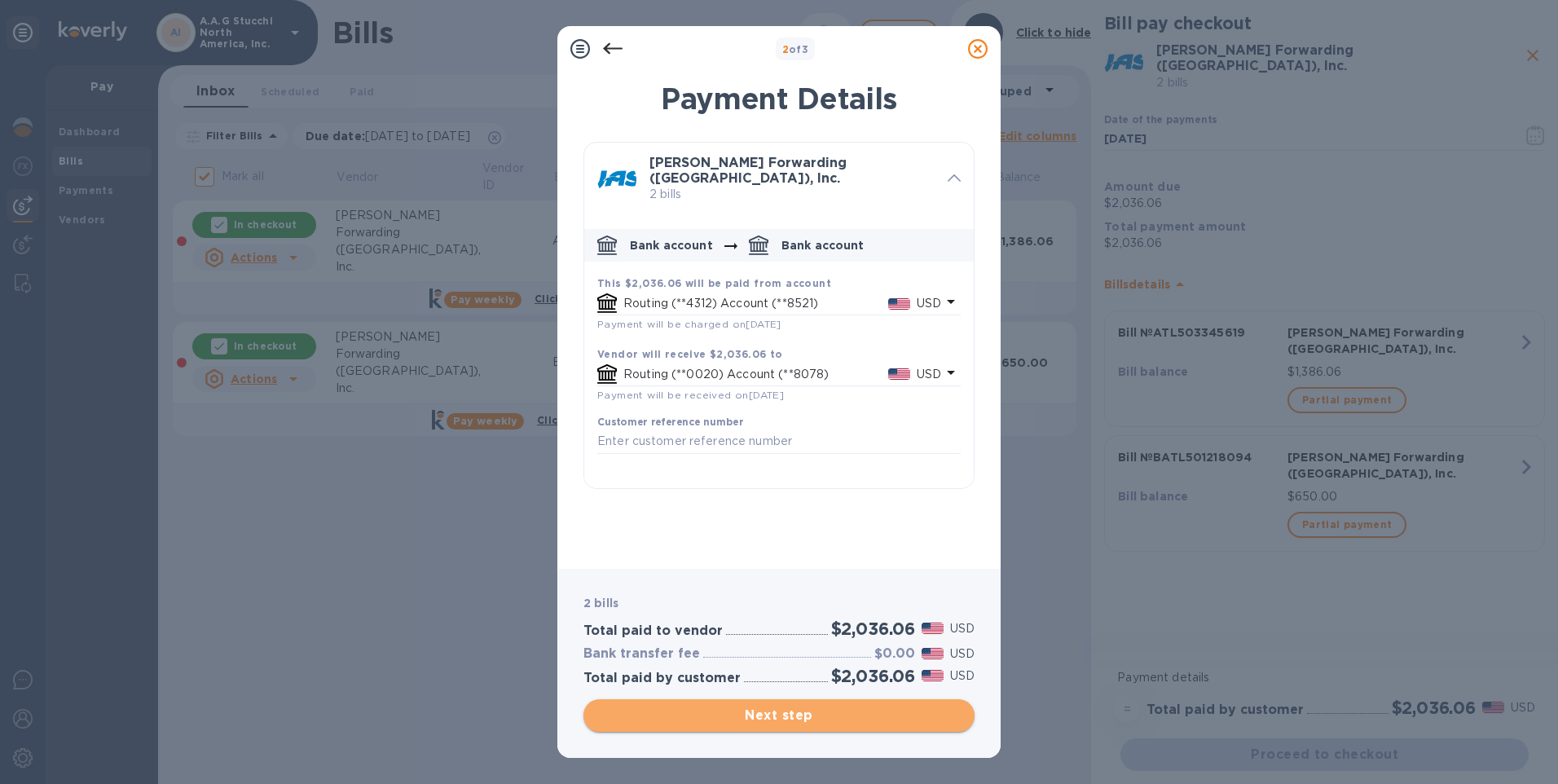
click at [782, 717] on span "Next step" at bounding box center [779, 715] width 365 height 19
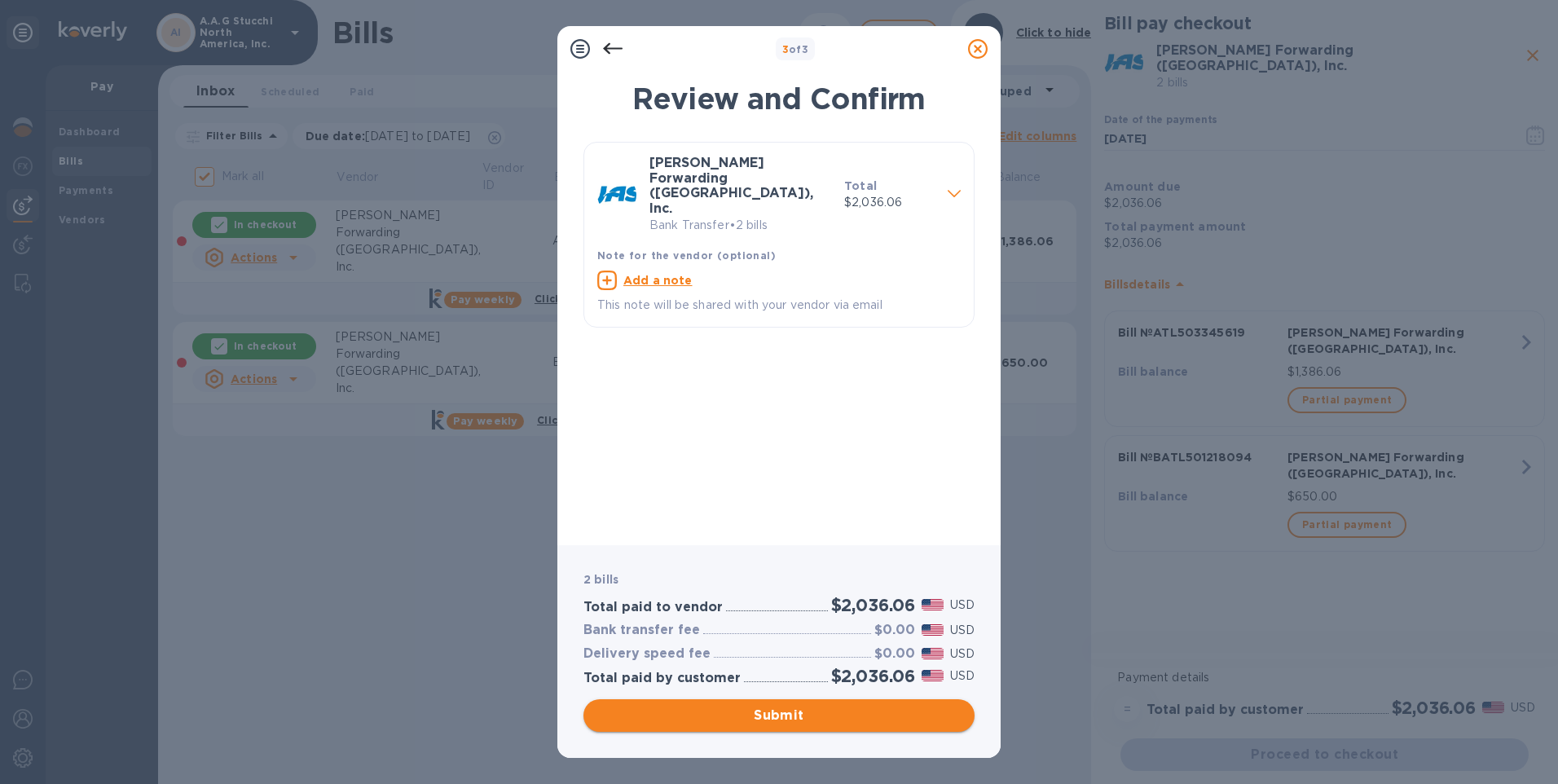
click at [782, 717] on span "Submit" at bounding box center [779, 715] width 365 height 19
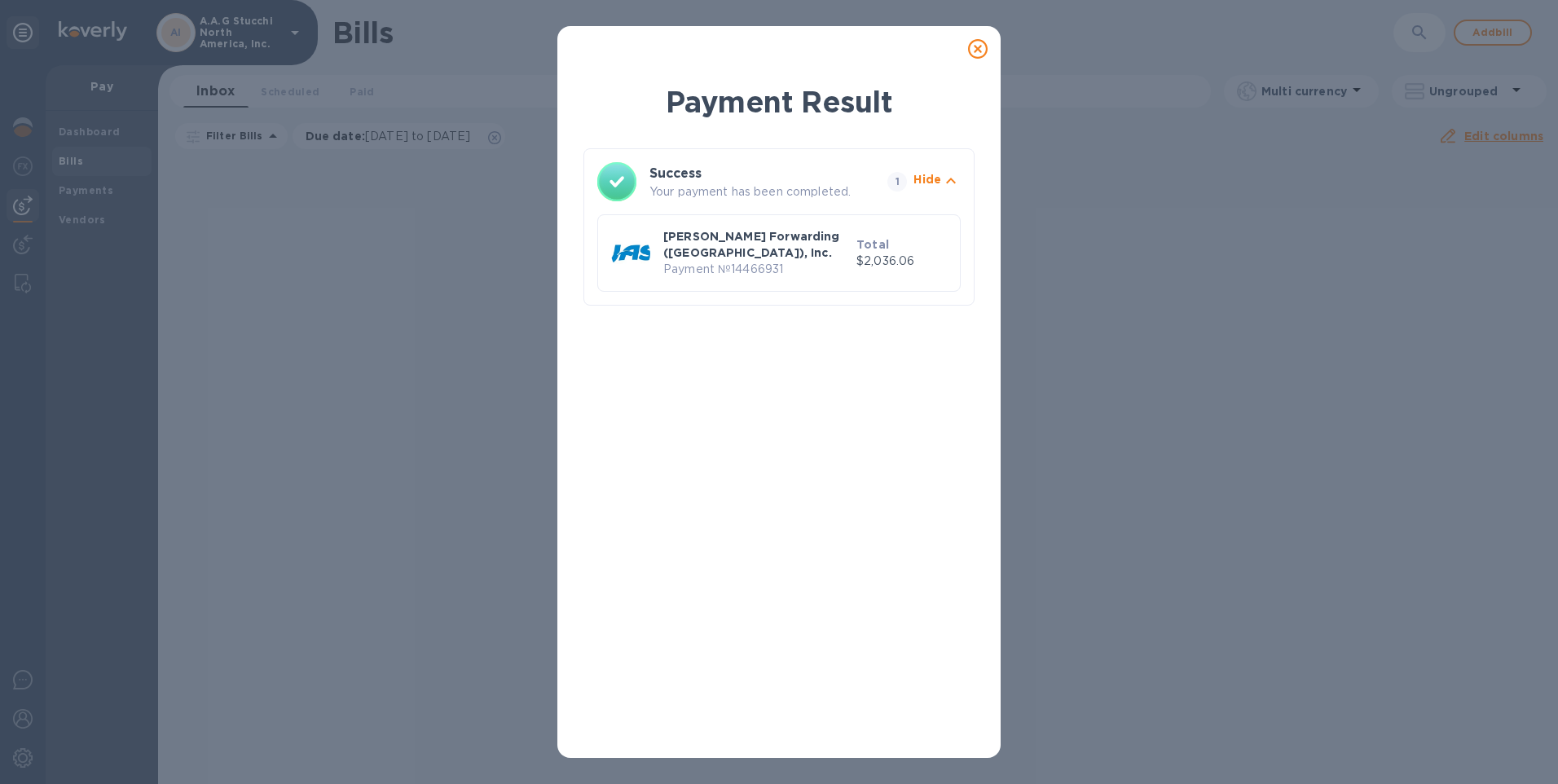
click at [980, 49] on icon at bounding box center [978, 48] width 19 height 19
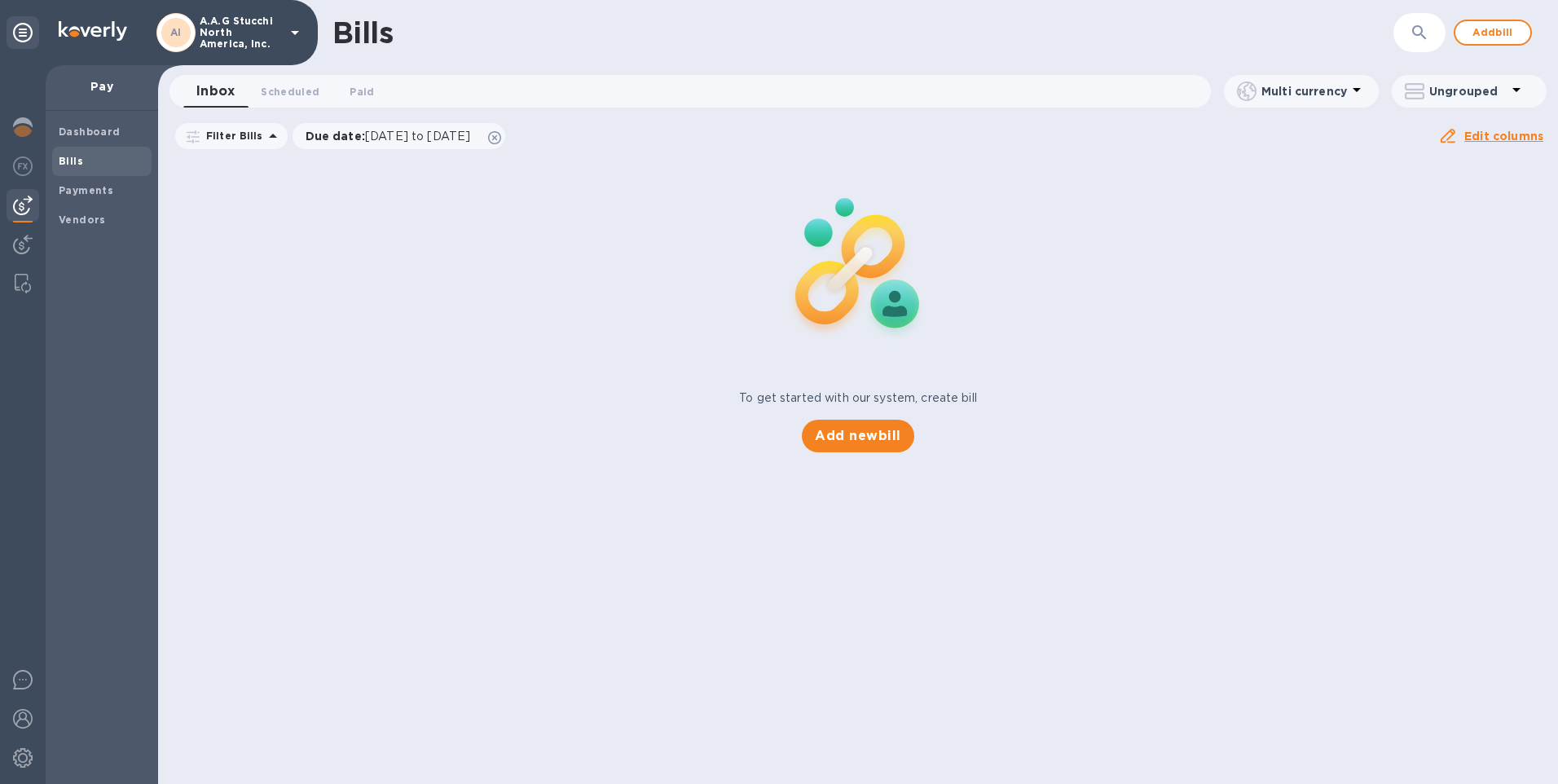
click at [293, 35] on icon at bounding box center [295, 32] width 19 height 19
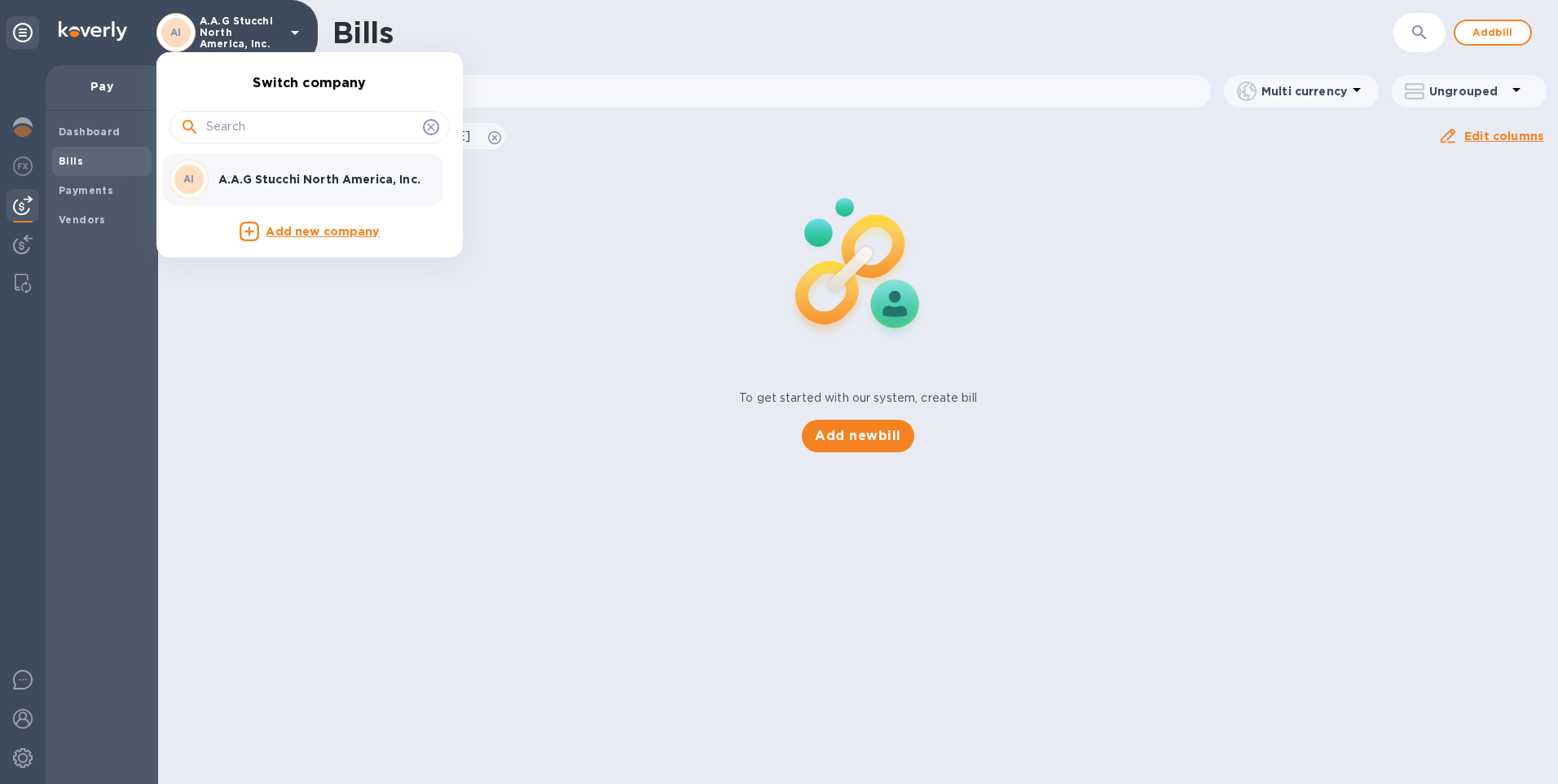
click at [293, 35] on div at bounding box center [779, 392] width 1558 height 784
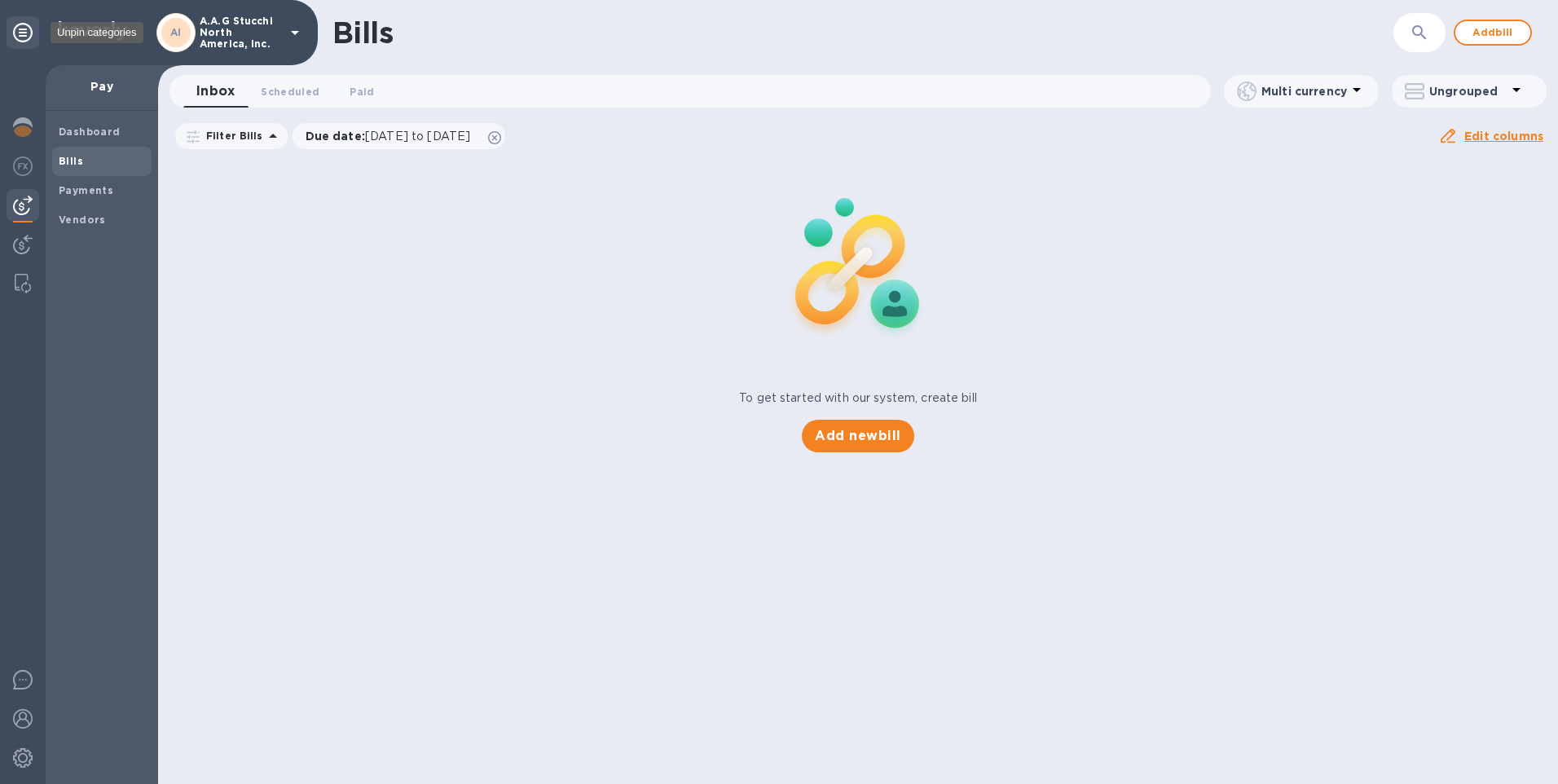
click at [26, 31] on icon at bounding box center [22, 32] width 19 height 19
